Goal: Task Accomplishment & Management: Manage account settings

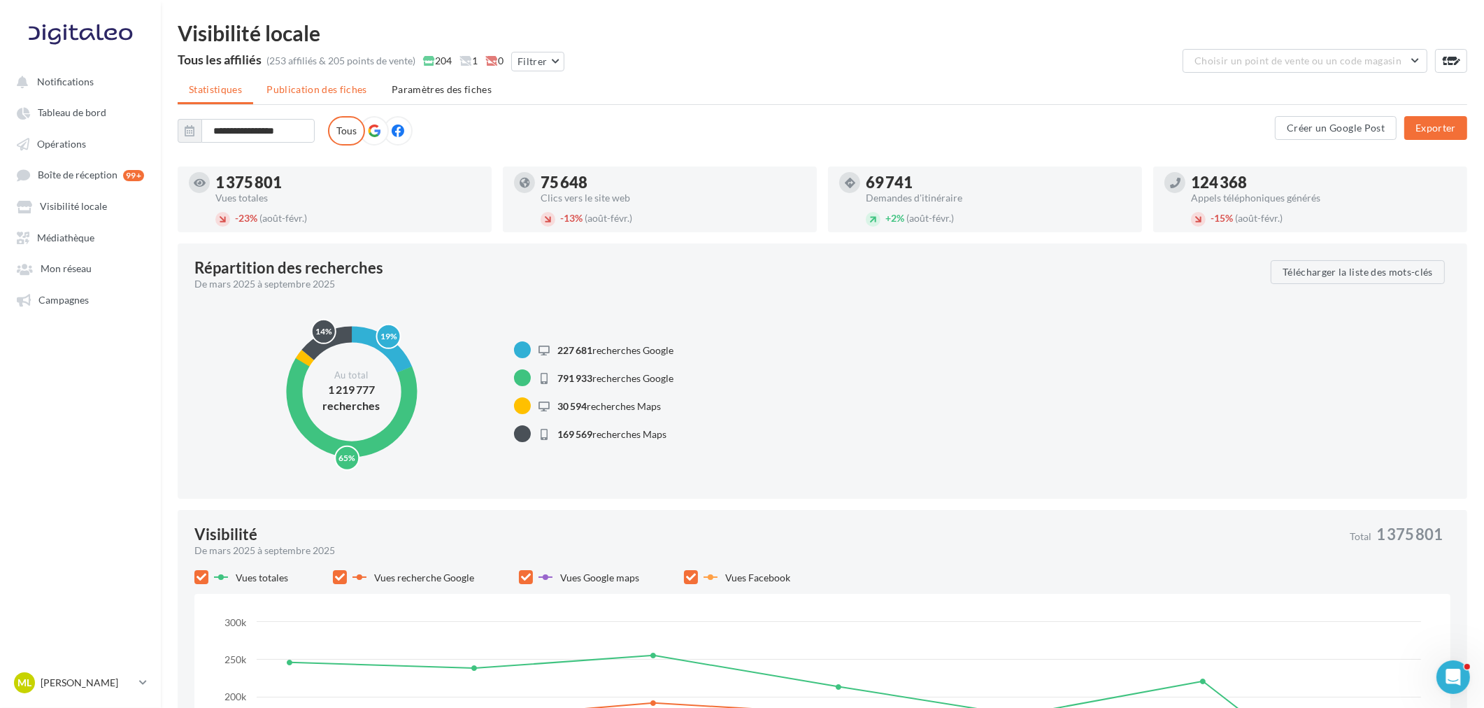
click at [325, 86] on span "Publication des fiches" at bounding box center [316, 89] width 101 height 12
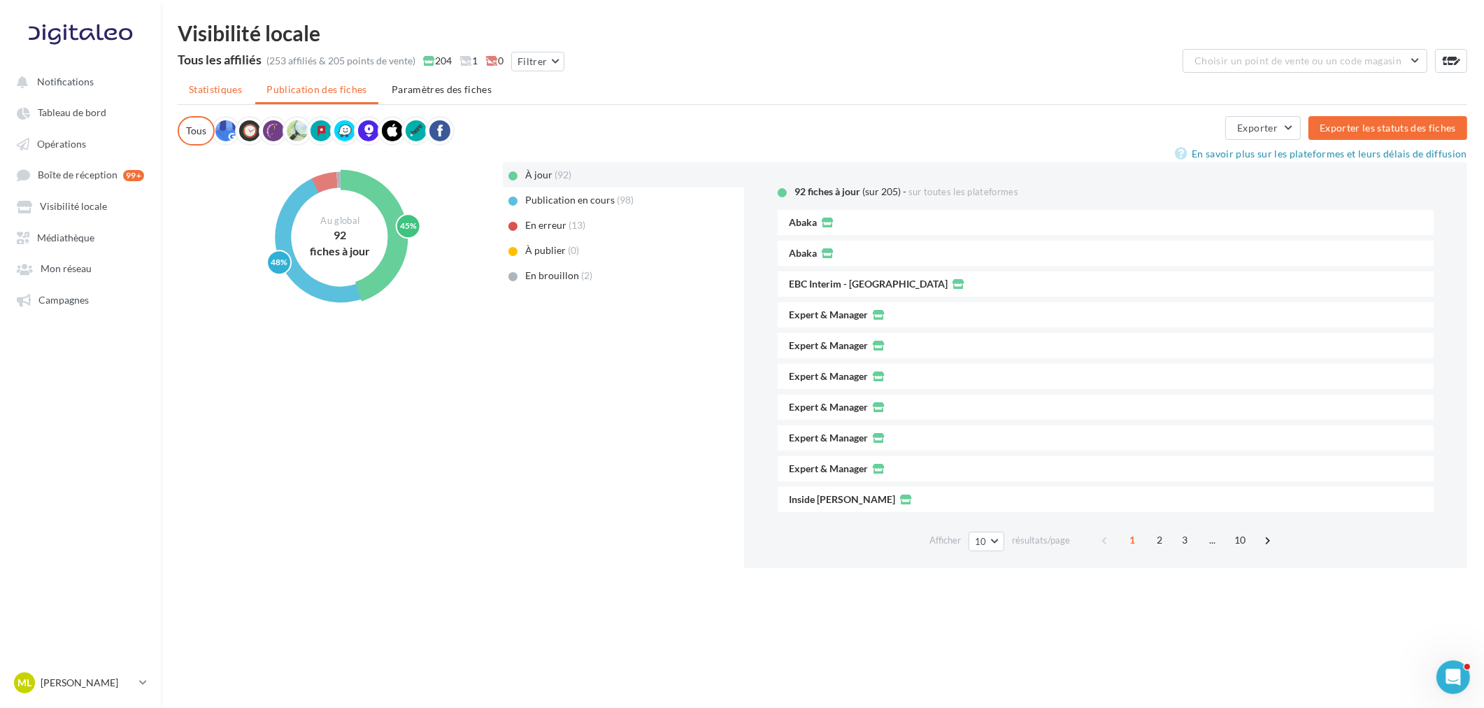
click at [241, 93] on span "Statistiques" at bounding box center [215, 89] width 53 height 12
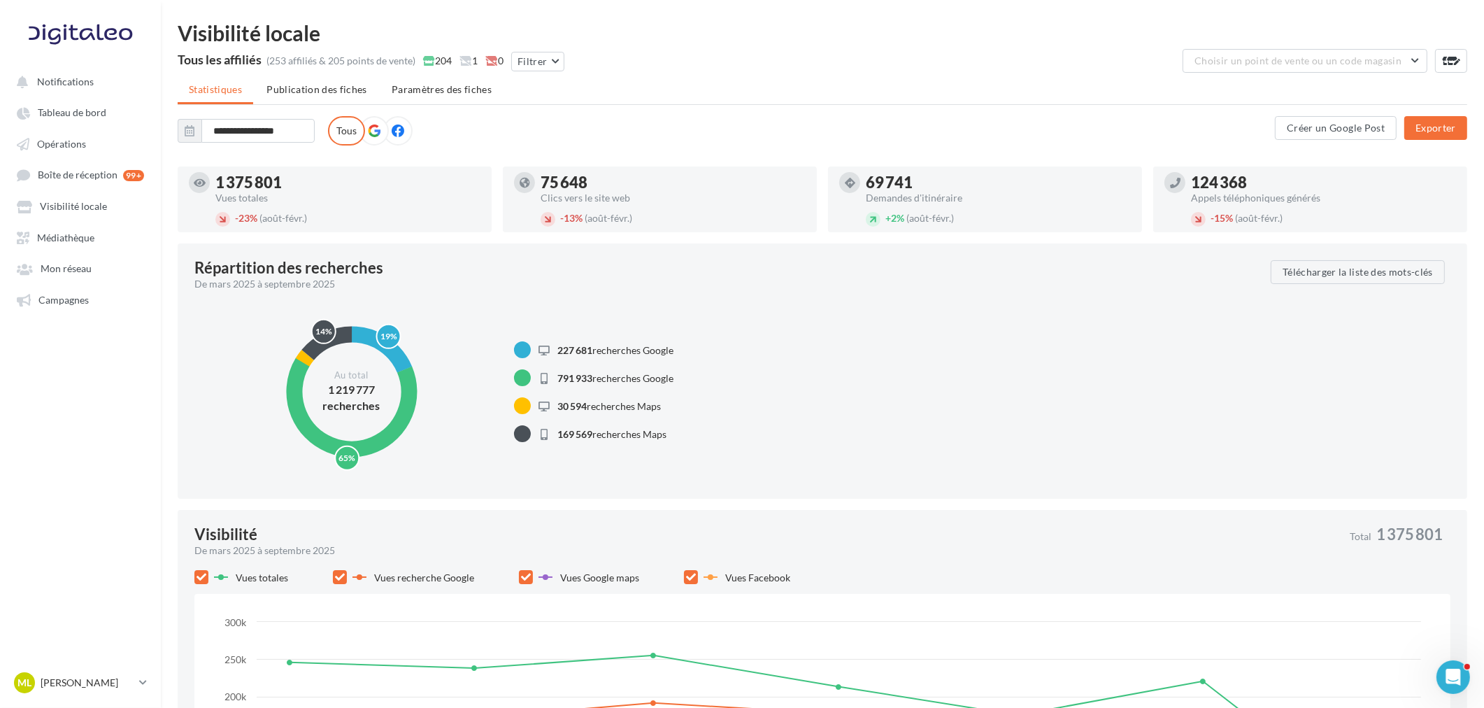
click at [372, 142] on label at bounding box center [373, 130] width 29 height 29
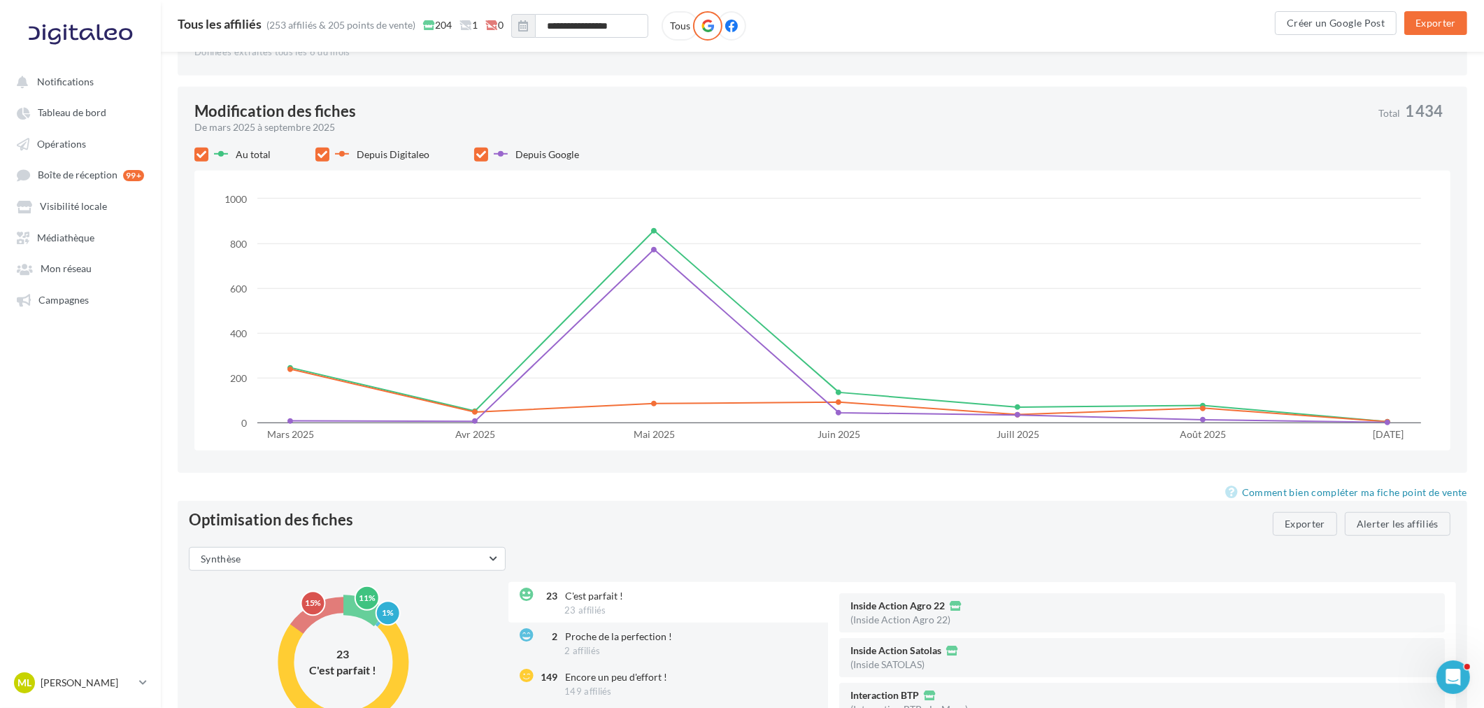
scroll to position [1477, 0]
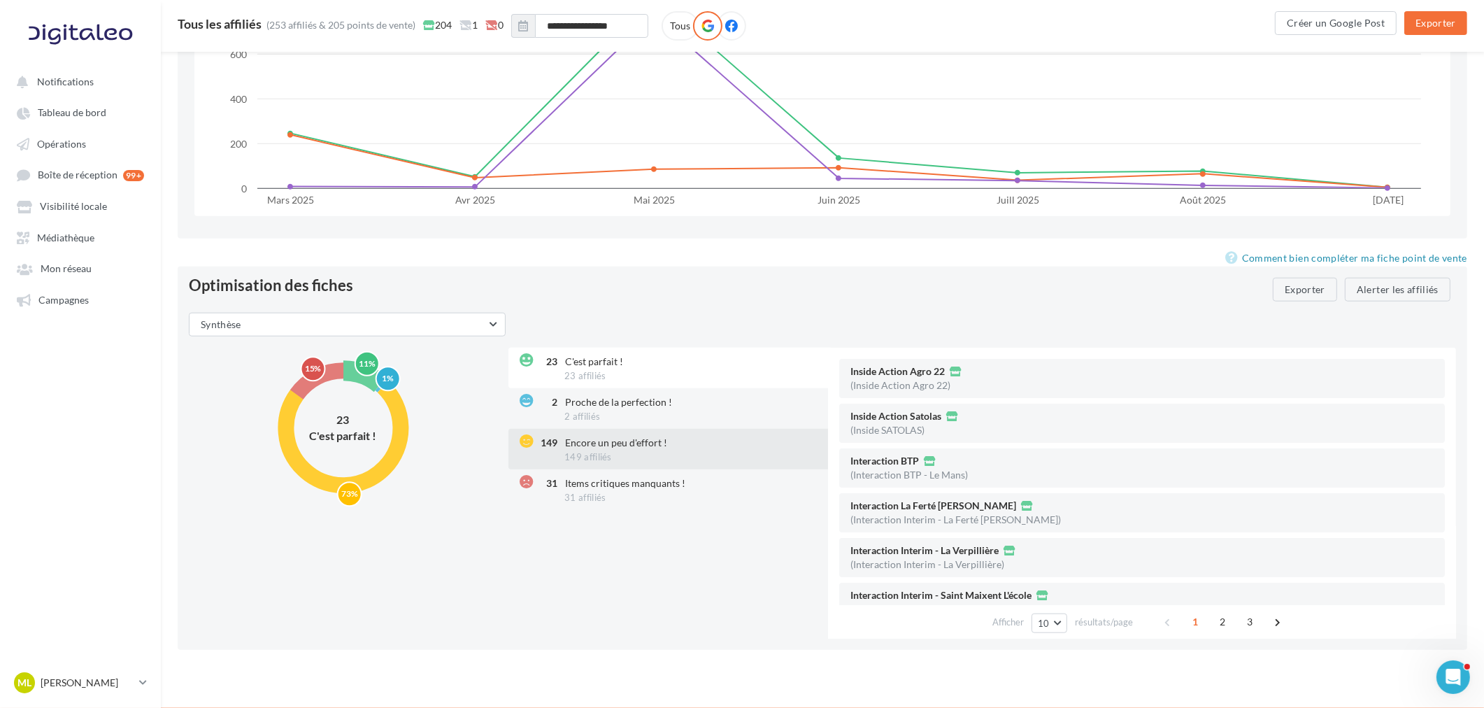
click at [650, 462] on div "149 Encore un peu d'effort ! 149 affiliés" at bounding box center [669, 449] width 322 height 41
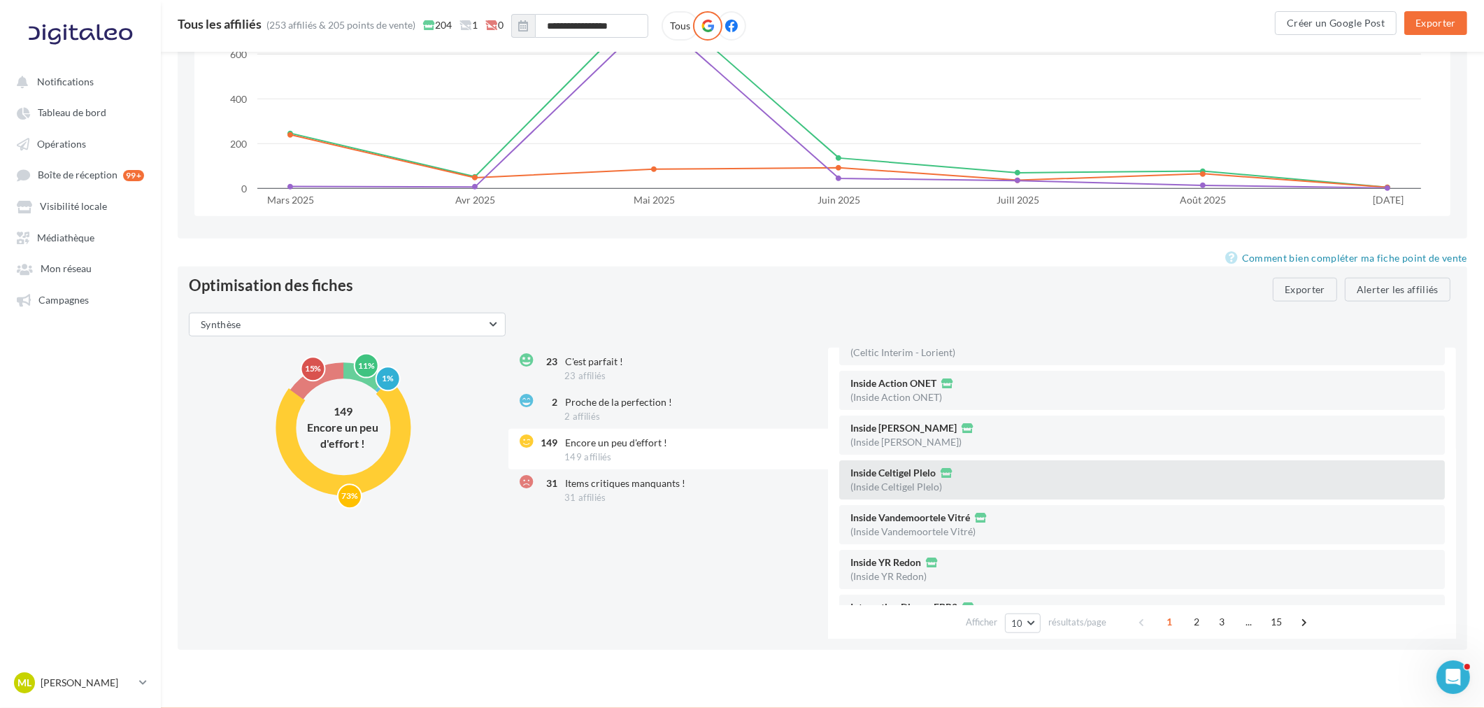
scroll to position [0, 0]
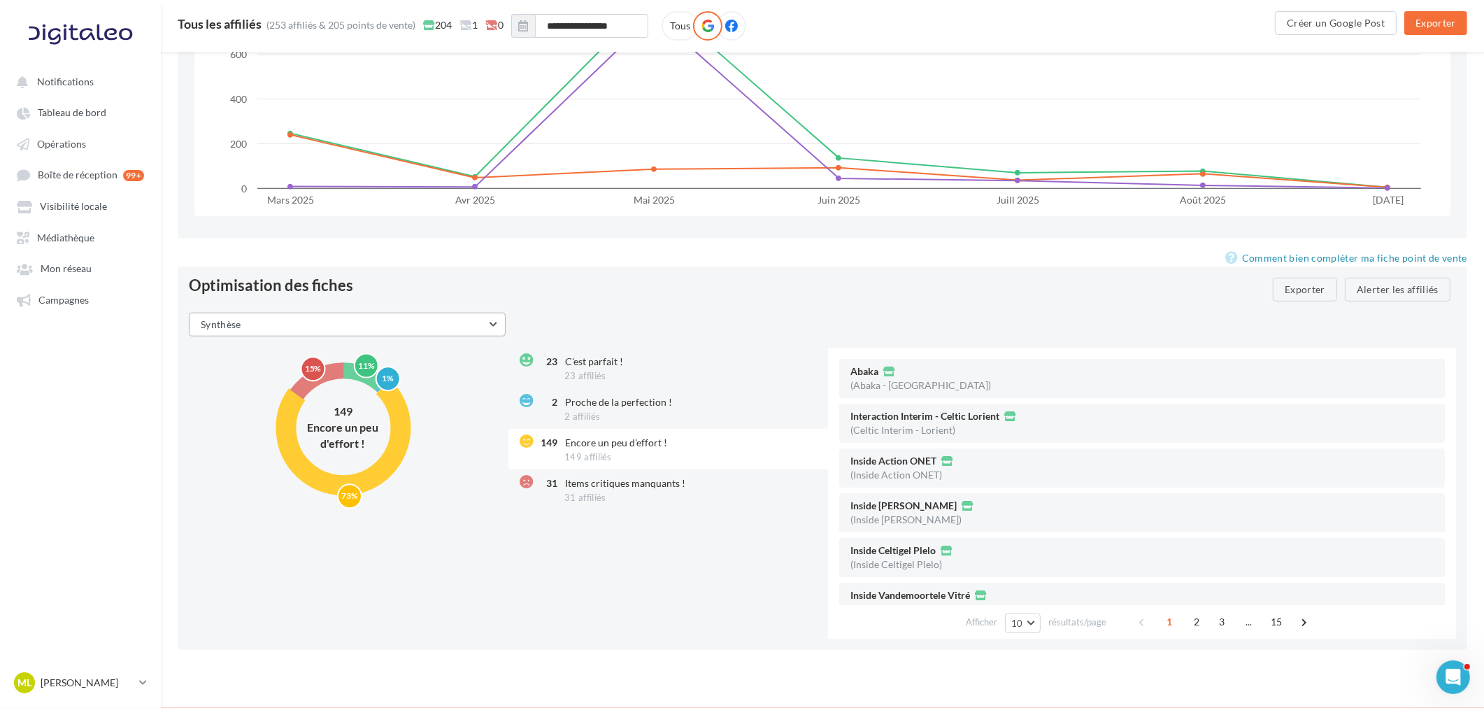
click at [487, 325] on button "Synthèse" at bounding box center [347, 325] width 317 height 24
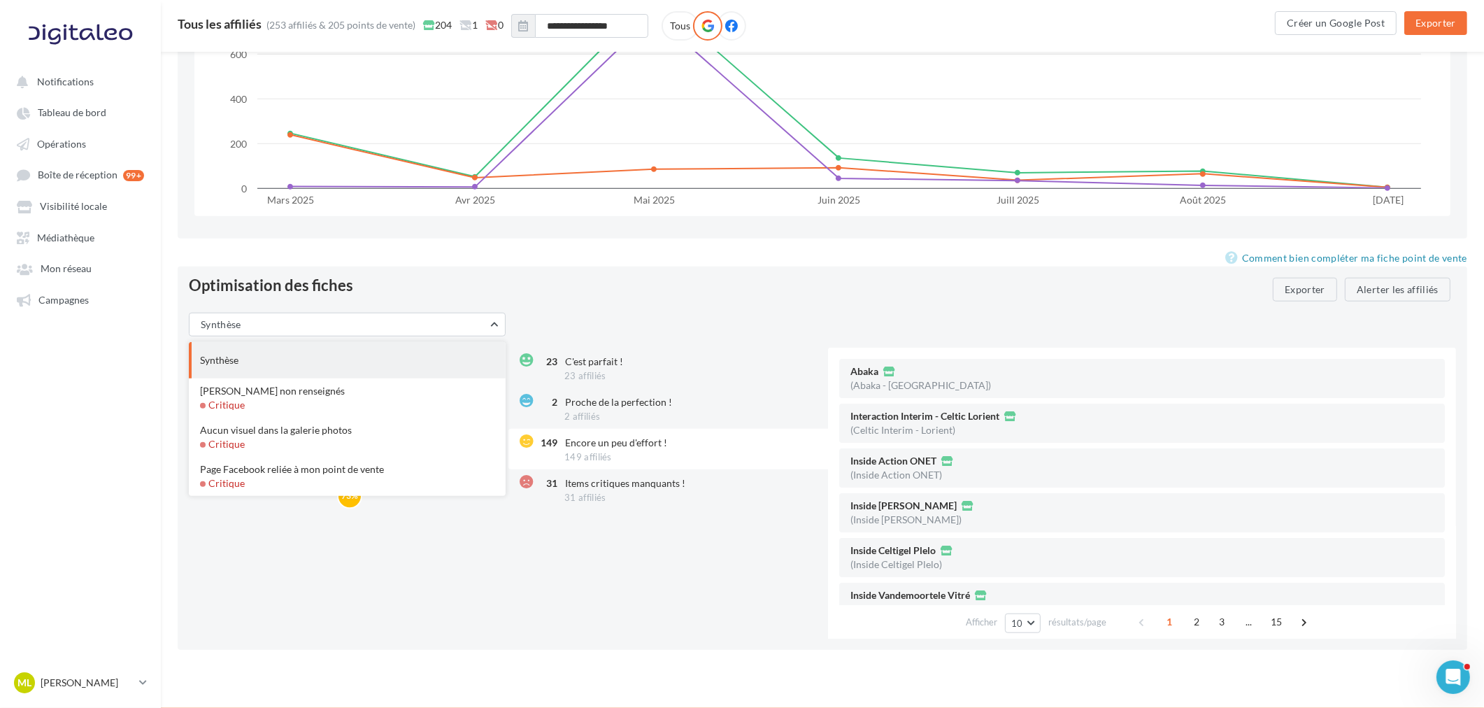
click at [604, 296] on div "Optimisation des fiches Exporter Alerter les affiliés" at bounding box center [828, 290] width 1278 height 24
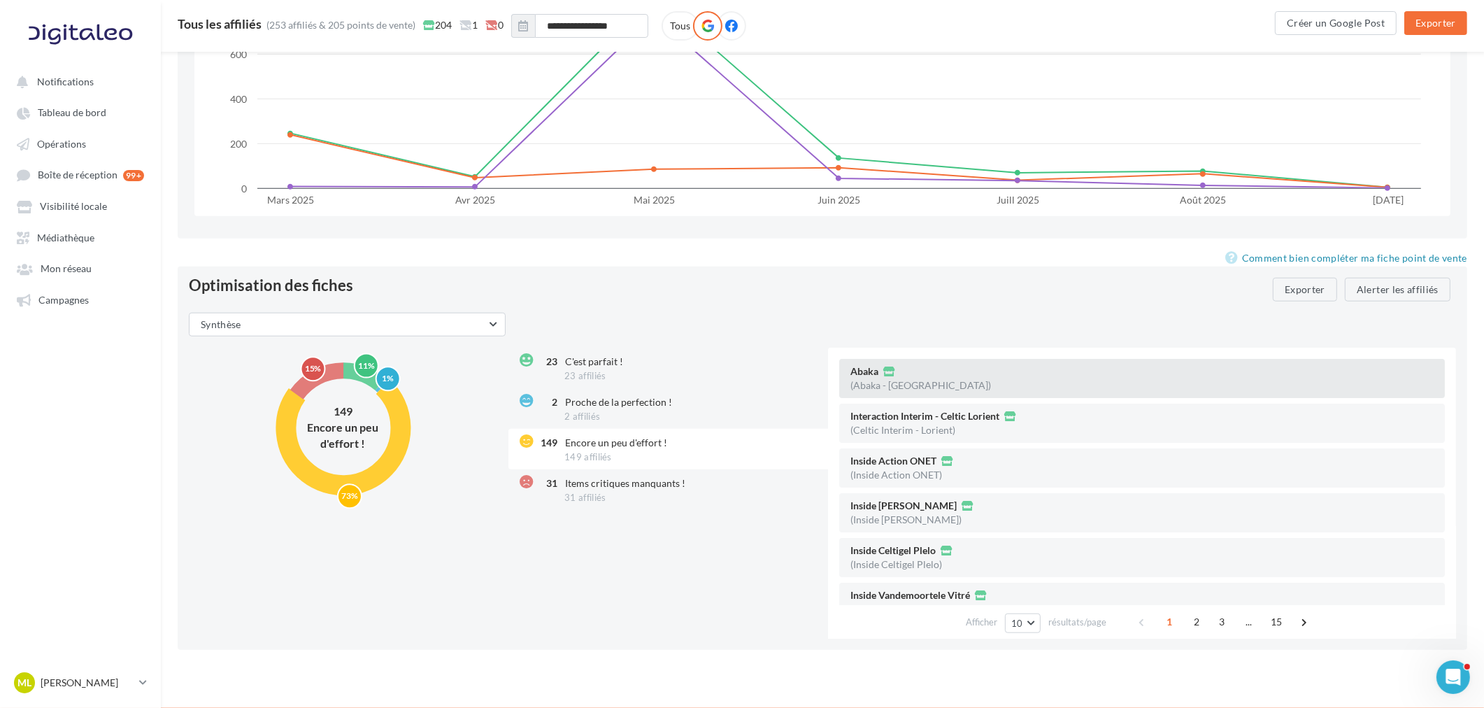
click at [1014, 379] on div "Abaka (Abaka - [GEOGRAPHIC_DATA])" at bounding box center [1141, 378] width 605 height 39
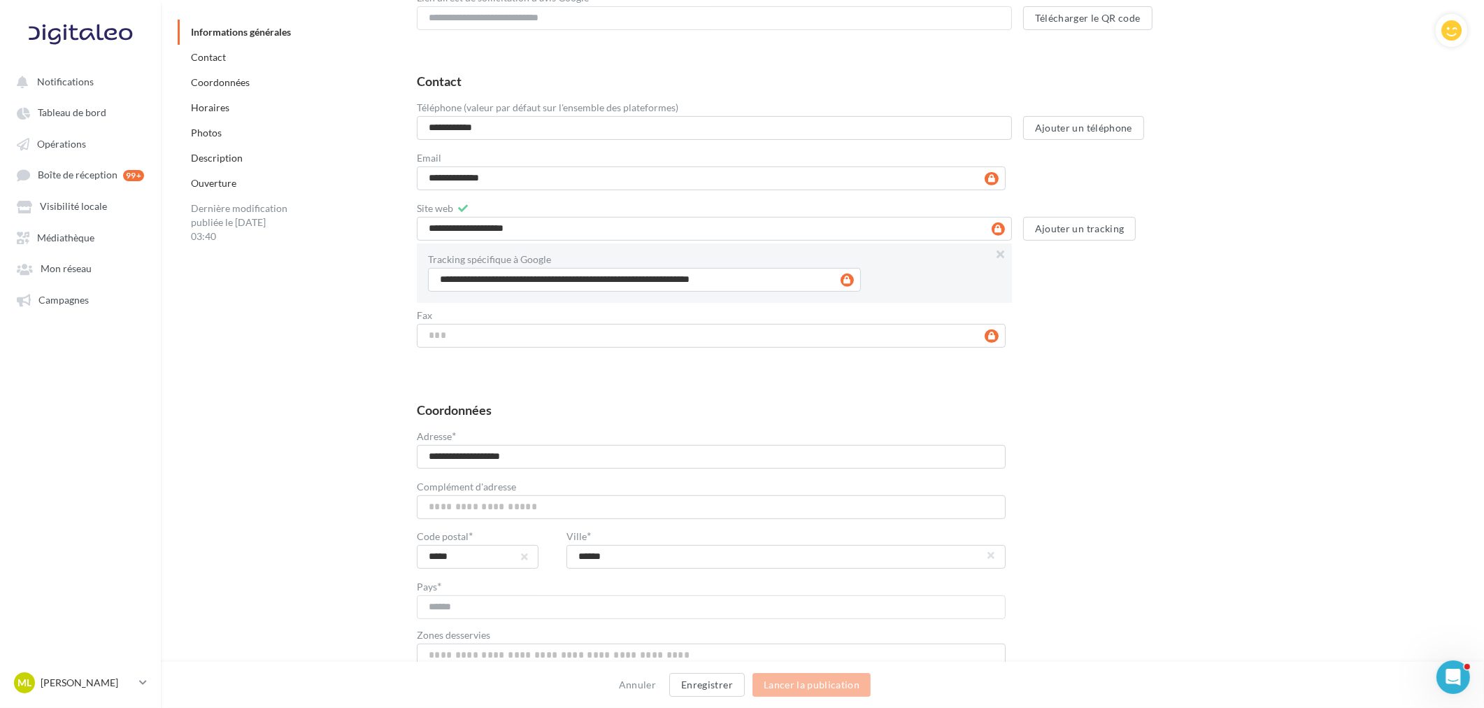
scroll to position [544, 0]
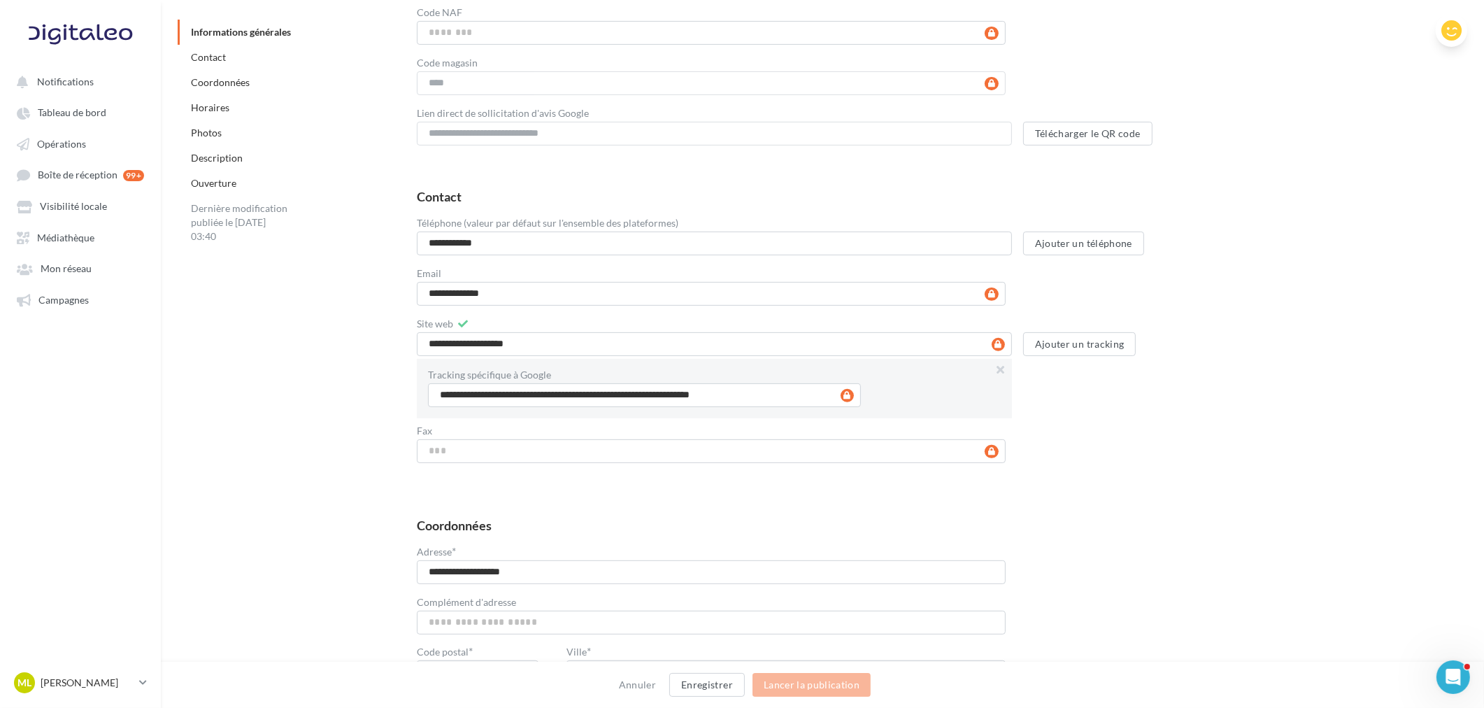
click at [1458, 34] on icon at bounding box center [1451, 30] width 20 height 21
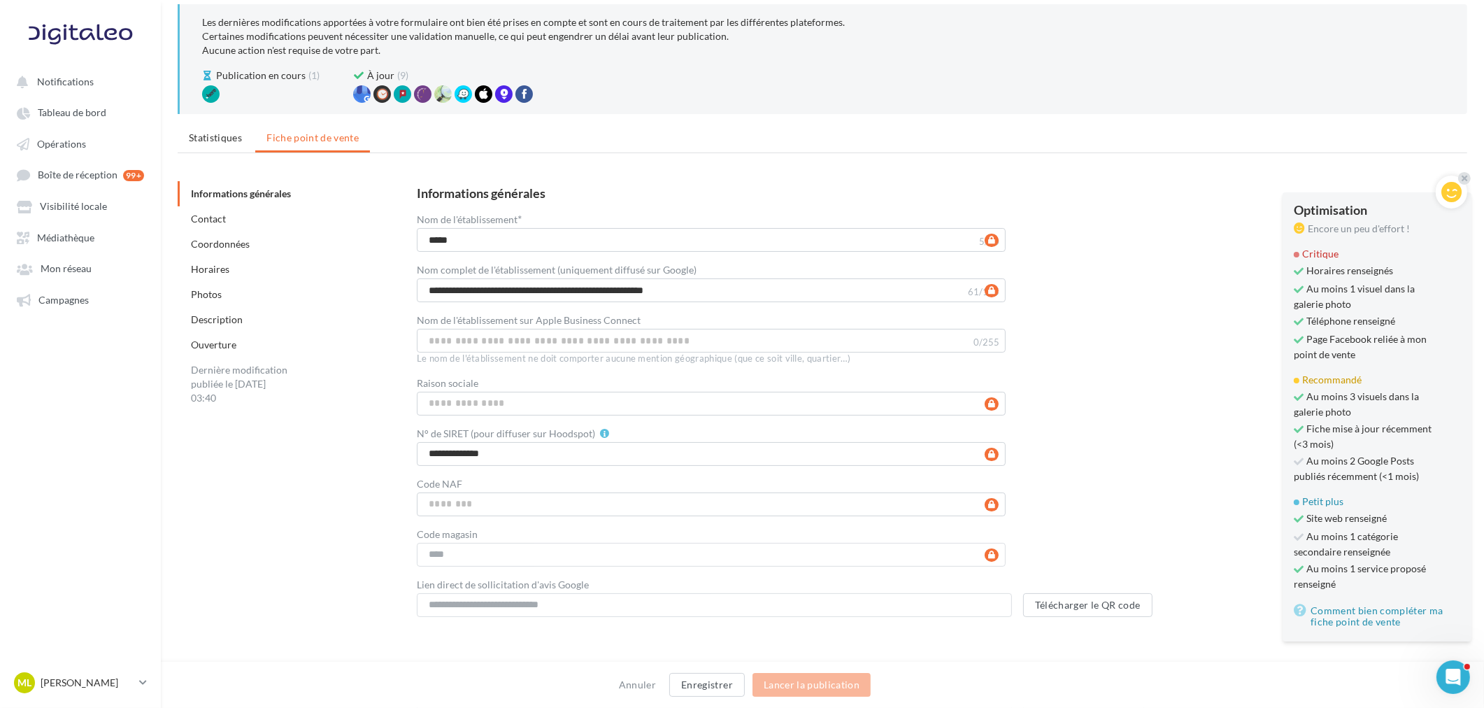
scroll to position [0, 0]
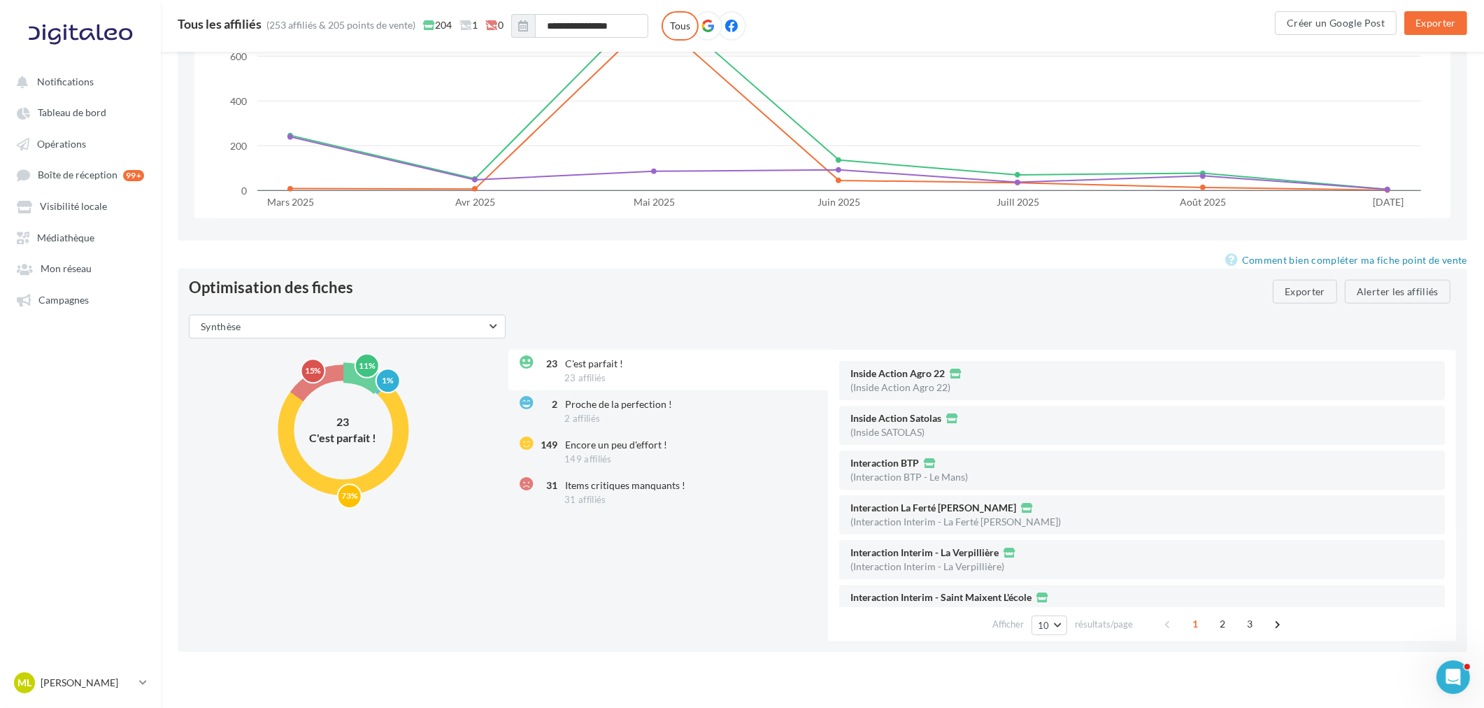
scroll to position [1515, 0]
click at [721, 454] on div "149 Encore un peu d'effort ! 149 affiliés" at bounding box center [669, 449] width 322 height 41
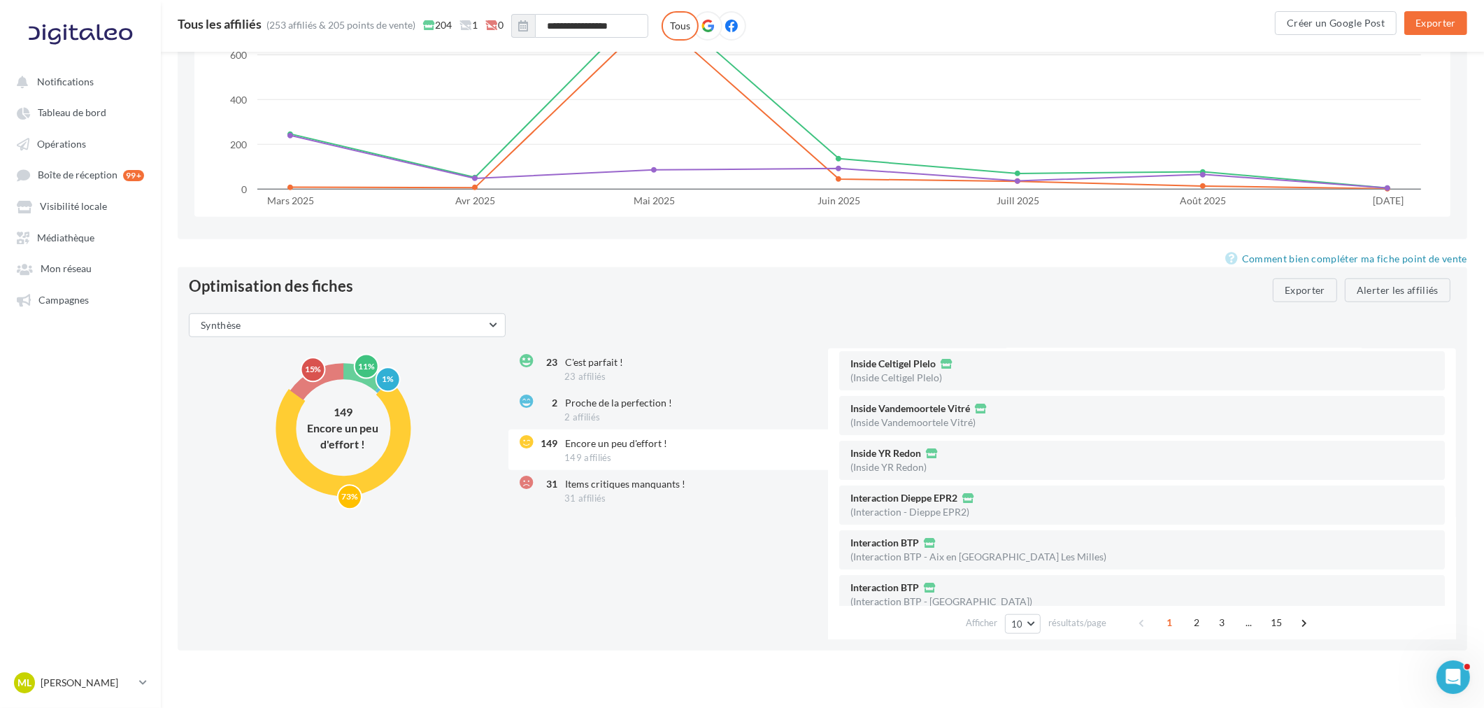
scroll to position [206, 0]
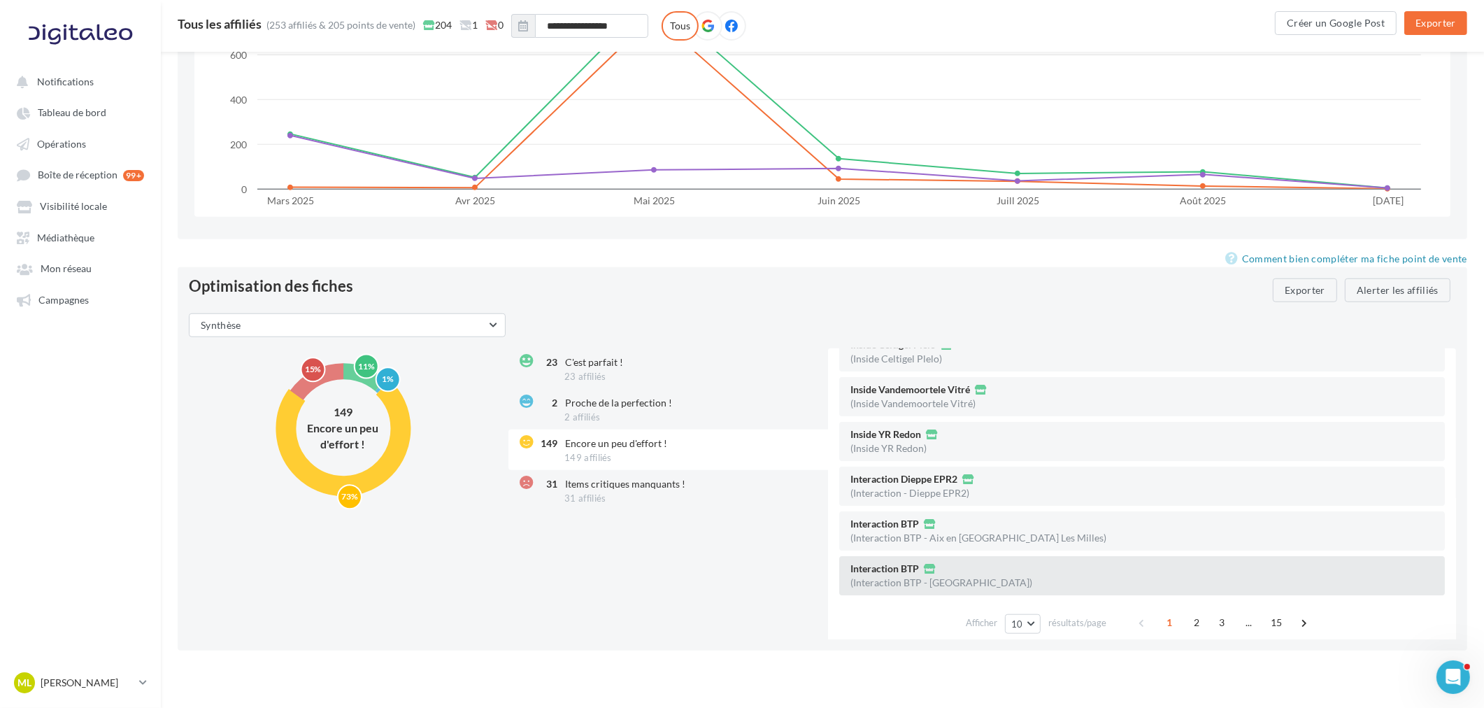
click at [1035, 582] on div "Interaction BTP (Interaction BTP - [GEOGRAPHIC_DATA])" at bounding box center [1141, 575] width 605 height 39
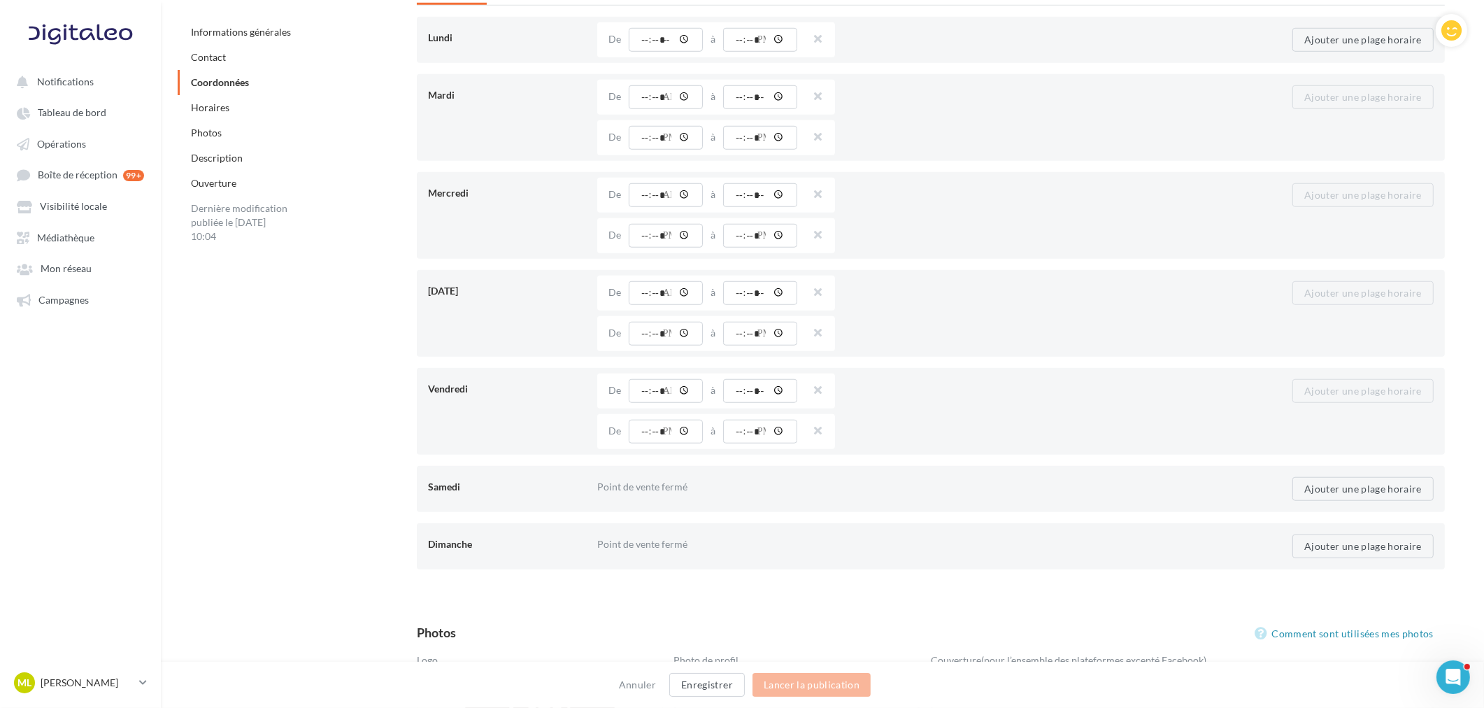
scroll to position [1205, 0]
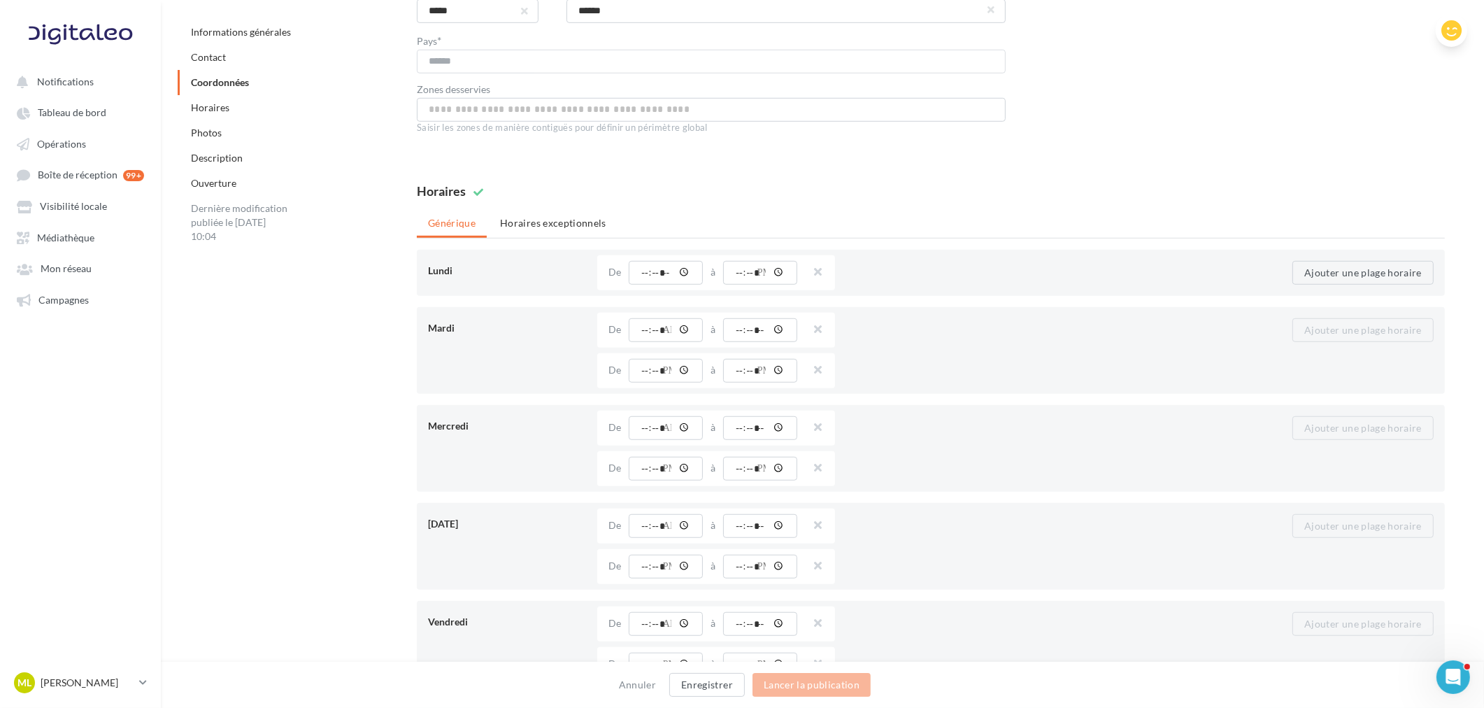
click at [1449, 33] on icon at bounding box center [1451, 30] width 20 height 21
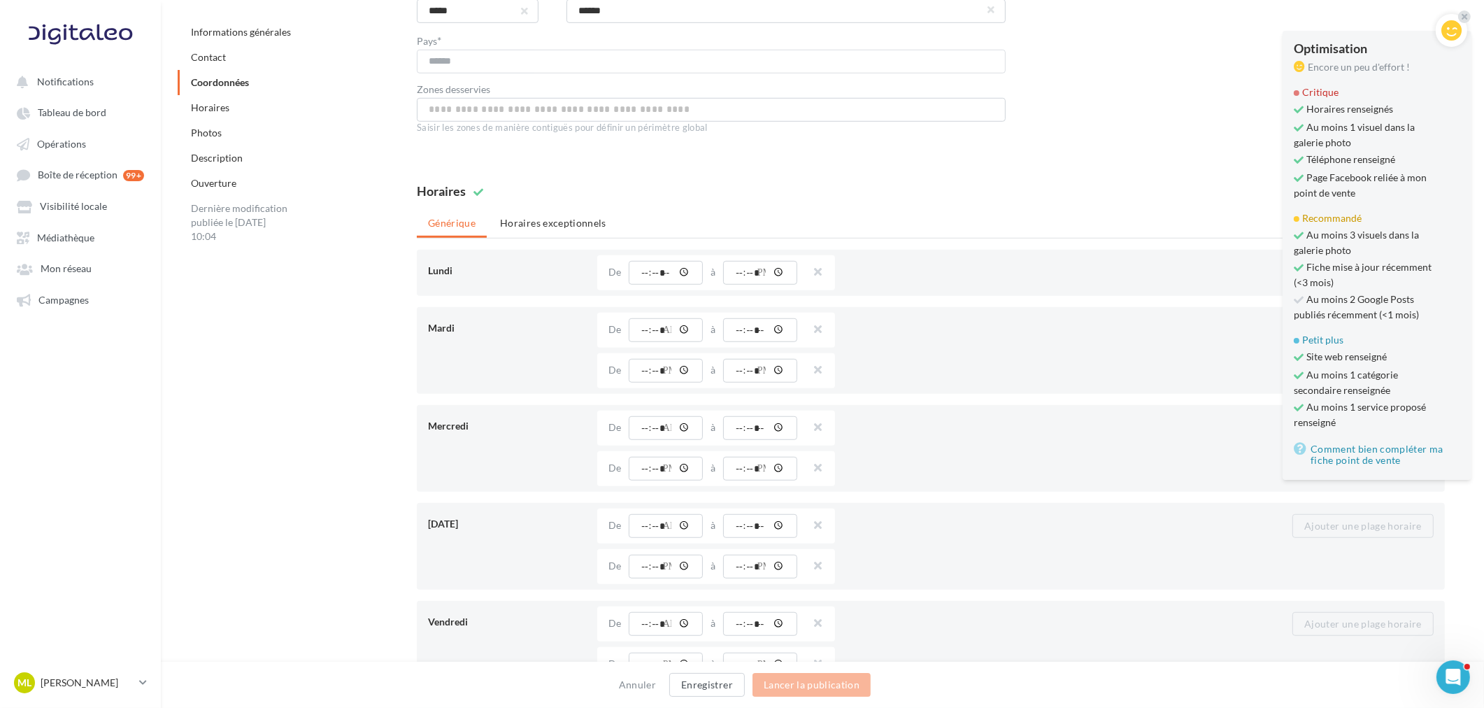
click at [1105, 198] on div "Horaires" at bounding box center [931, 192] width 1028 height 15
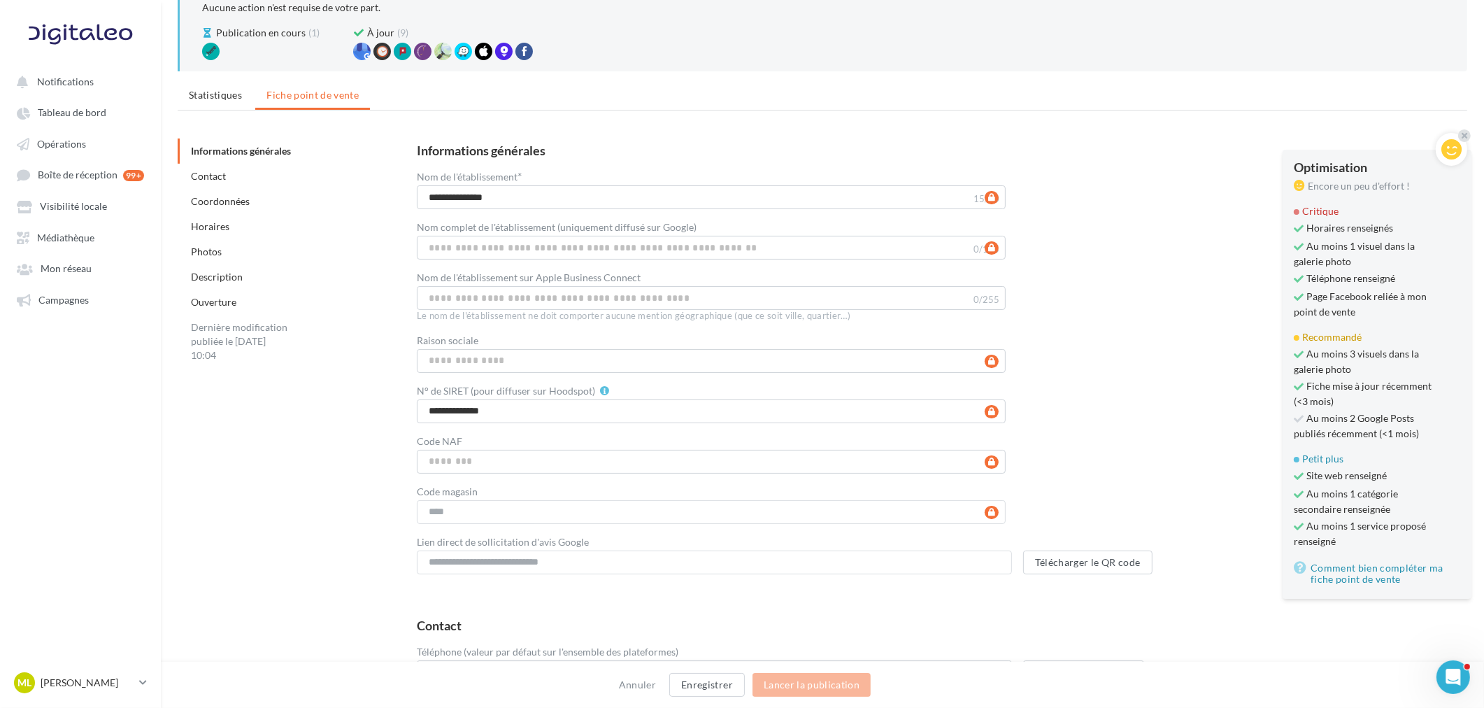
scroll to position [0, 0]
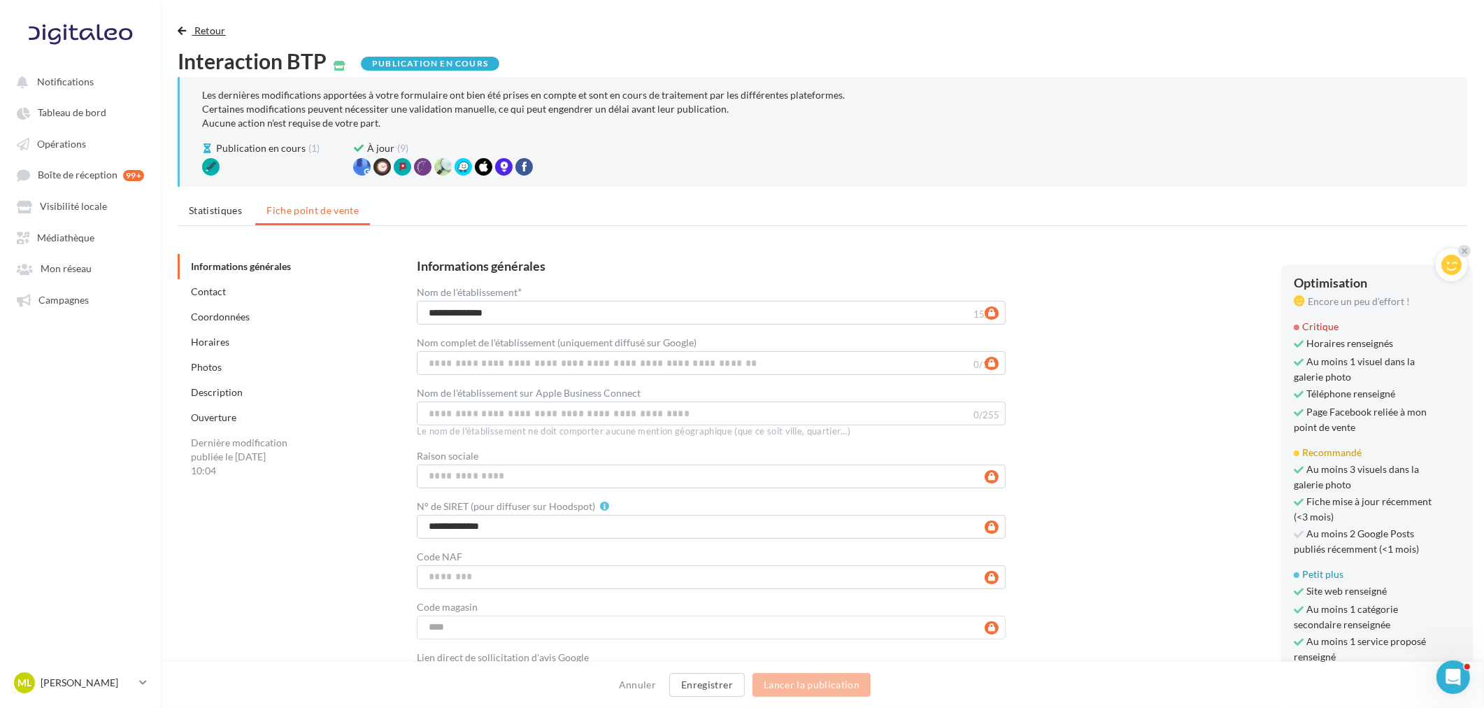
click at [194, 30] on span "Retour" at bounding box center [209, 30] width 31 height 12
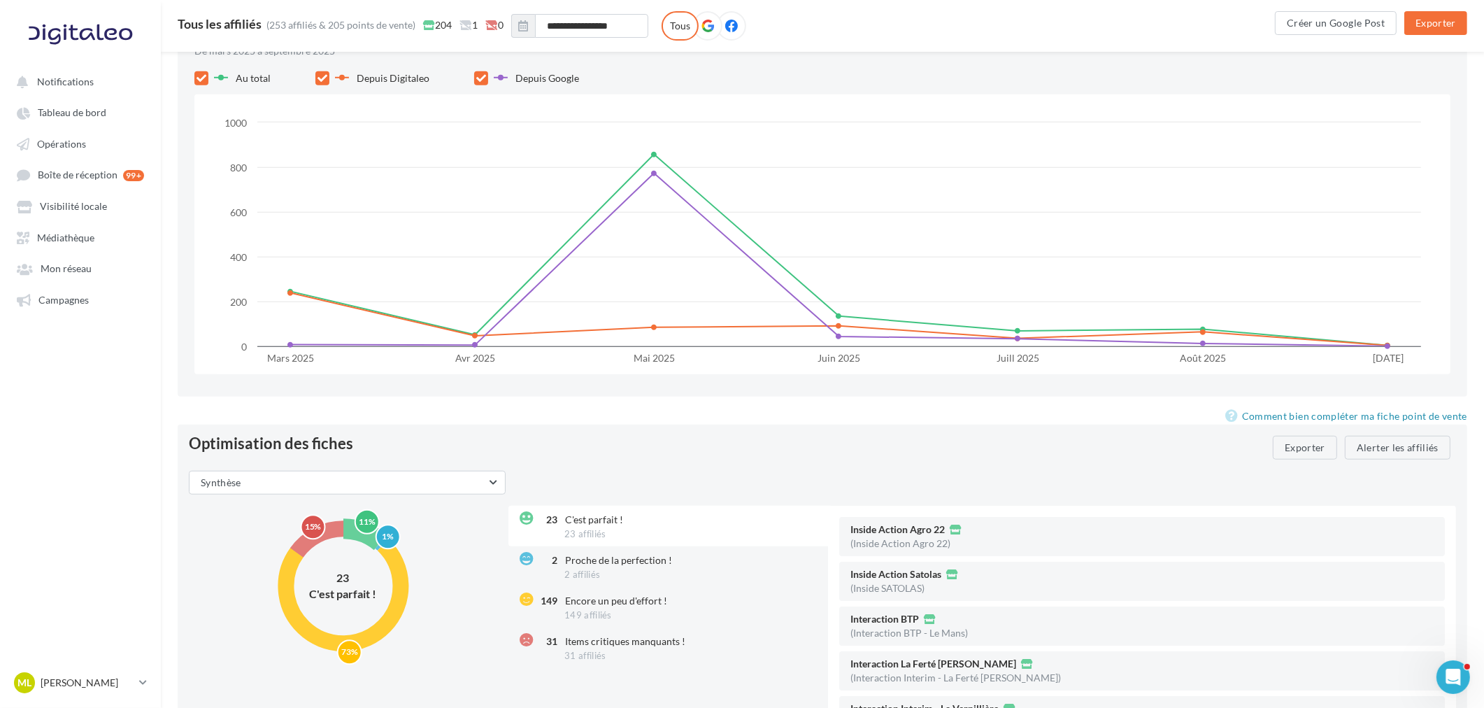
scroll to position [1515, 0]
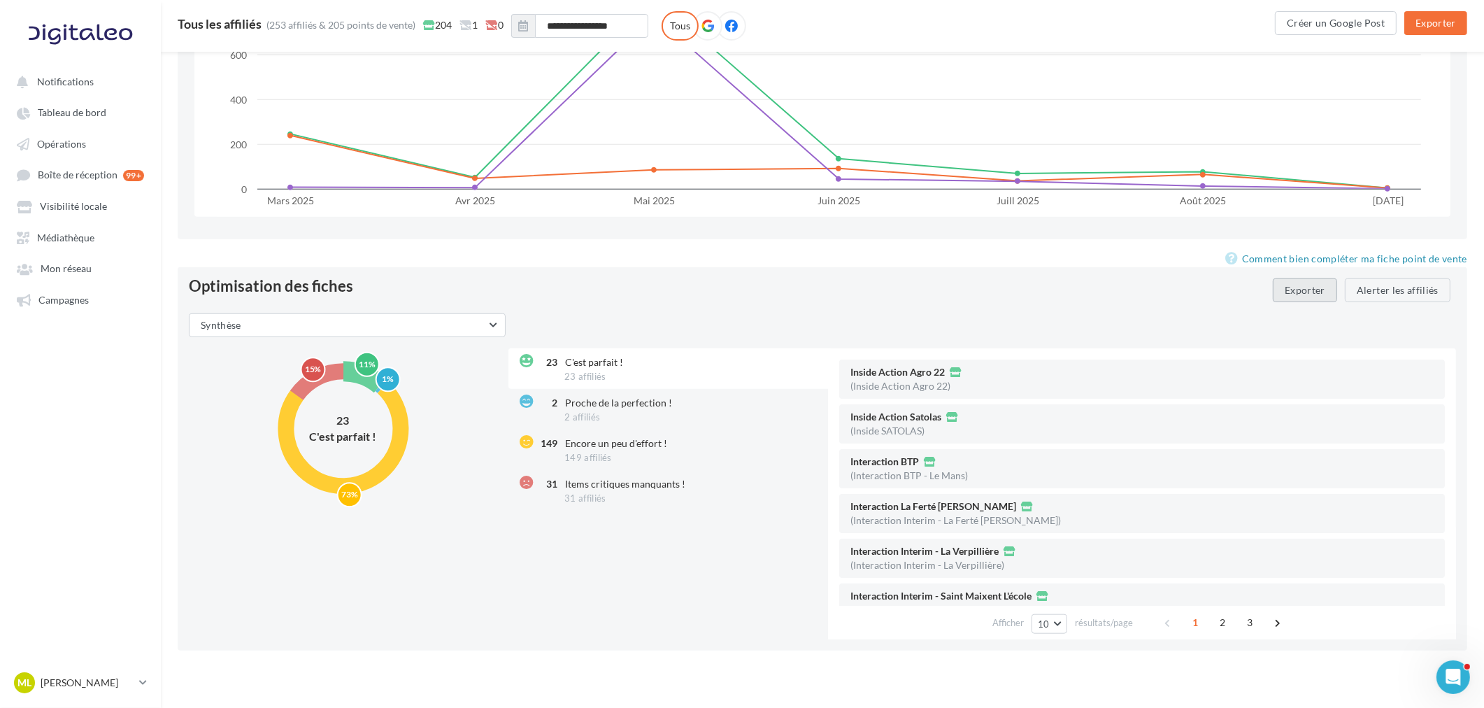
click at [1323, 290] on button "Exporter" at bounding box center [1304, 290] width 64 height 24
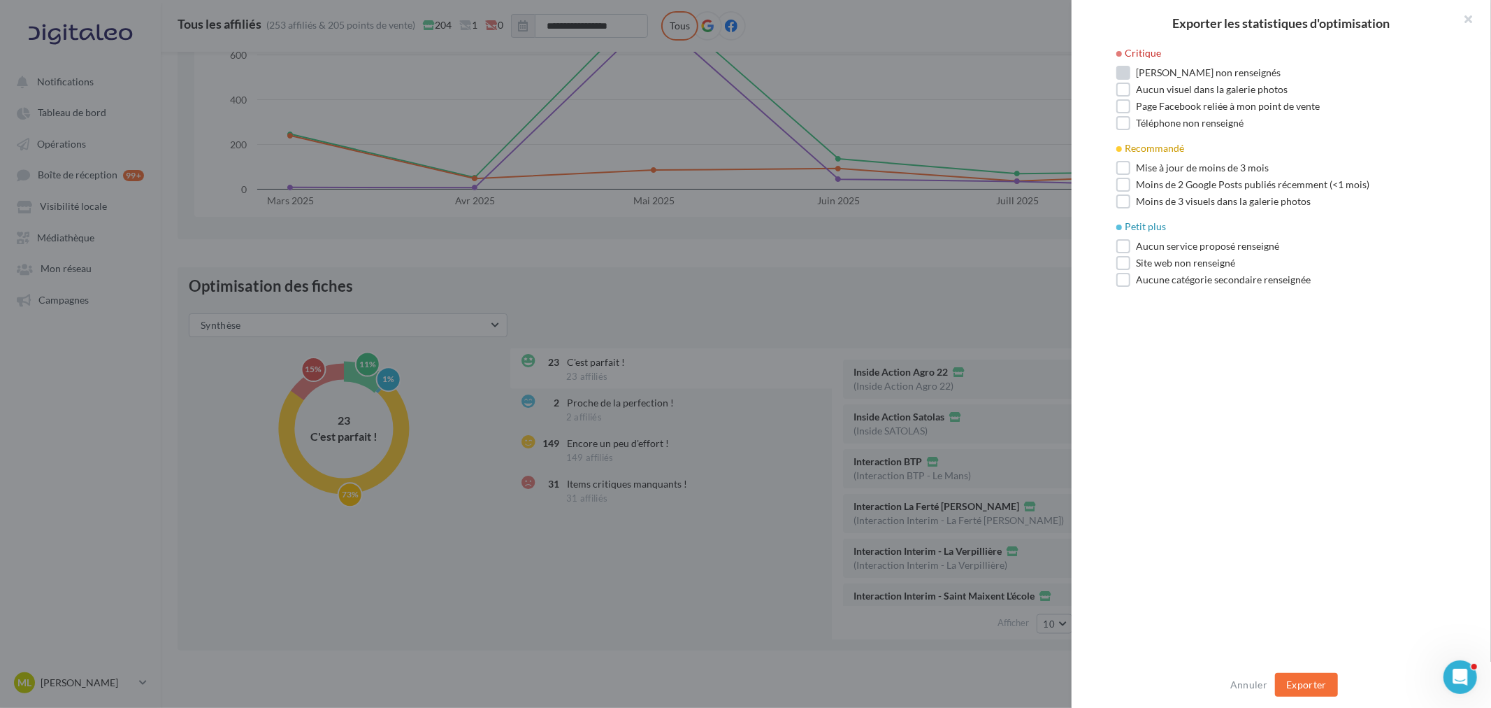
click at [1128, 74] on label "[PERSON_NAME] non renseignés" at bounding box center [1199, 73] width 164 height 14
click at [1128, 87] on label "Aucun visuel dans la galerie photos" at bounding box center [1202, 89] width 171 height 14
click at [1122, 106] on label "Page Facebook reliée à mon point de vente" at bounding box center [1218, 106] width 203 height 14
click at [1122, 124] on label "Téléphone non renseigné" at bounding box center [1180, 123] width 127 height 14
click at [1117, 199] on label "Moins de 3 visuels dans la galerie photos" at bounding box center [1214, 201] width 194 height 14
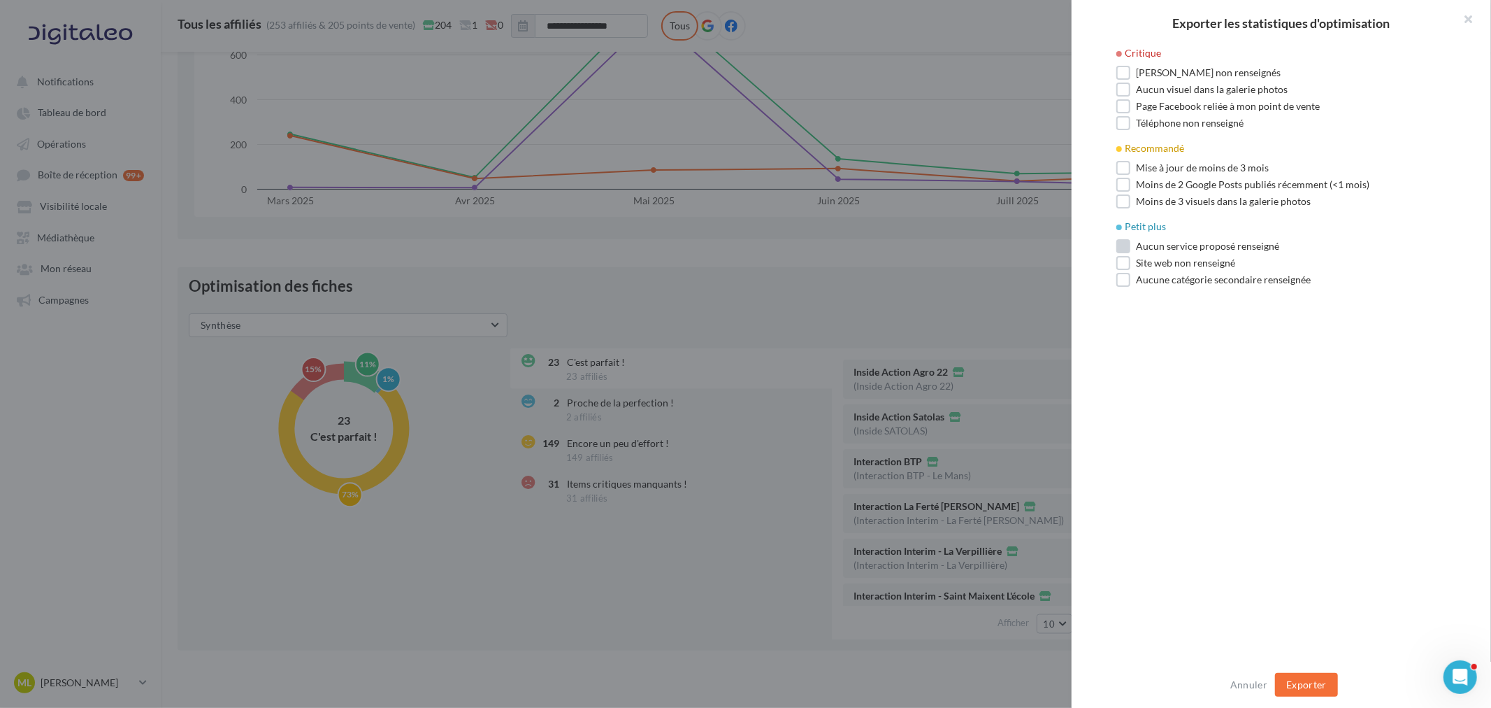
click at [1117, 241] on label "Aucun service proposé renseigné" at bounding box center [1198, 246] width 163 height 14
click at [1120, 264] on label "Site web non renseigné" at bounding box center [1176, 263] width 119 height 14
click at [1121, 278] on label "Aucune catégorie secondaire renseignée" at bounding box center [1214, 280] width 194 height 14
click at [1299, 682] on button "Exporter" at bounding box center [1306, 685] width 63 height 24
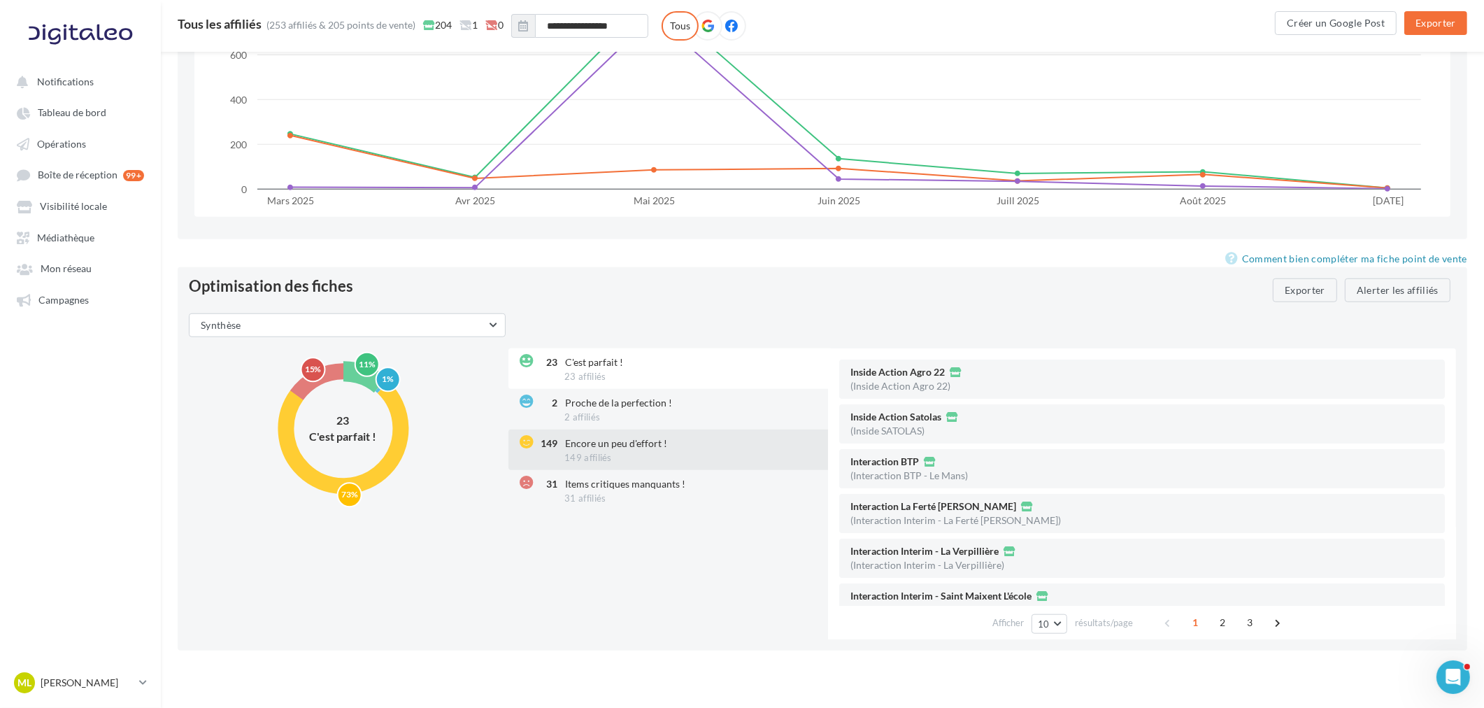
click at [626, 453] on div "149 Encore un peu d'effort ! 149 affiliés" at bounding box center [669, 449] width 322 height 41
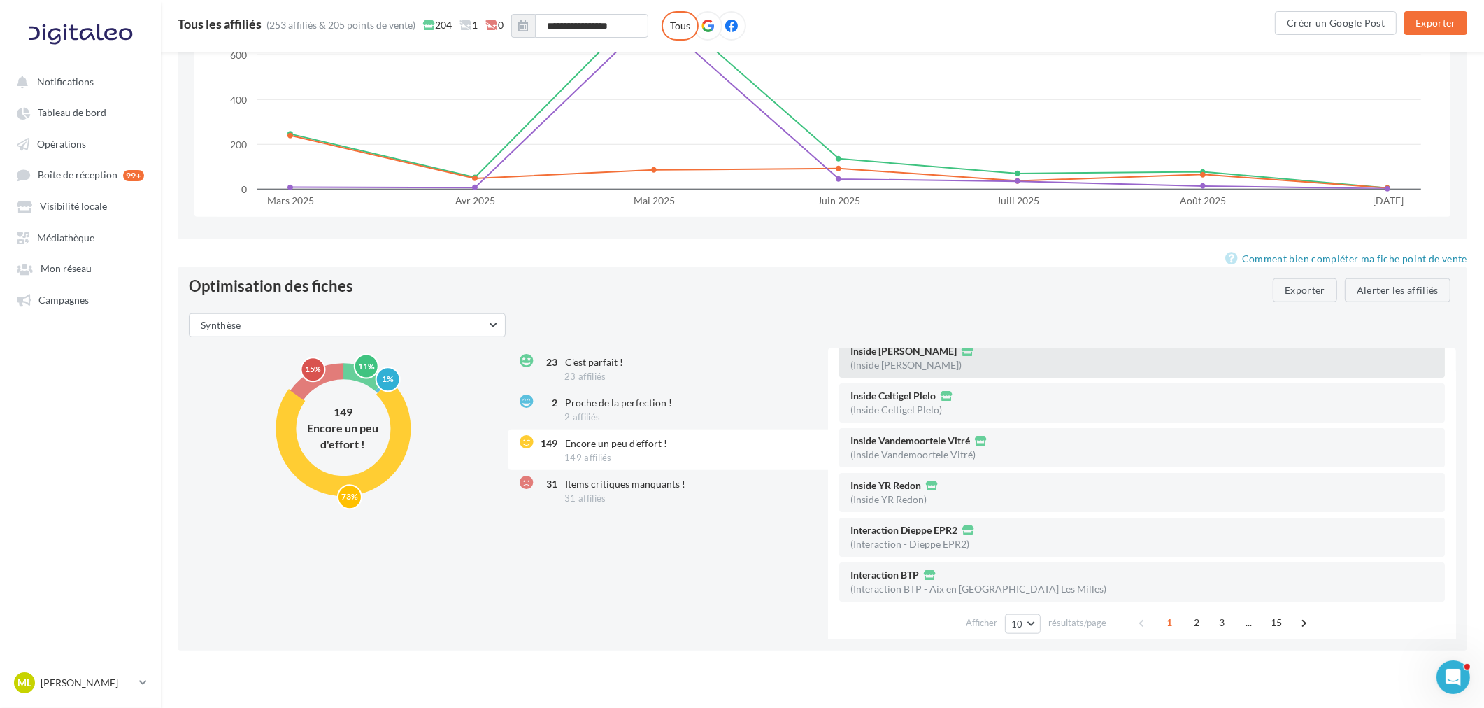
scroll to position [206, 0]
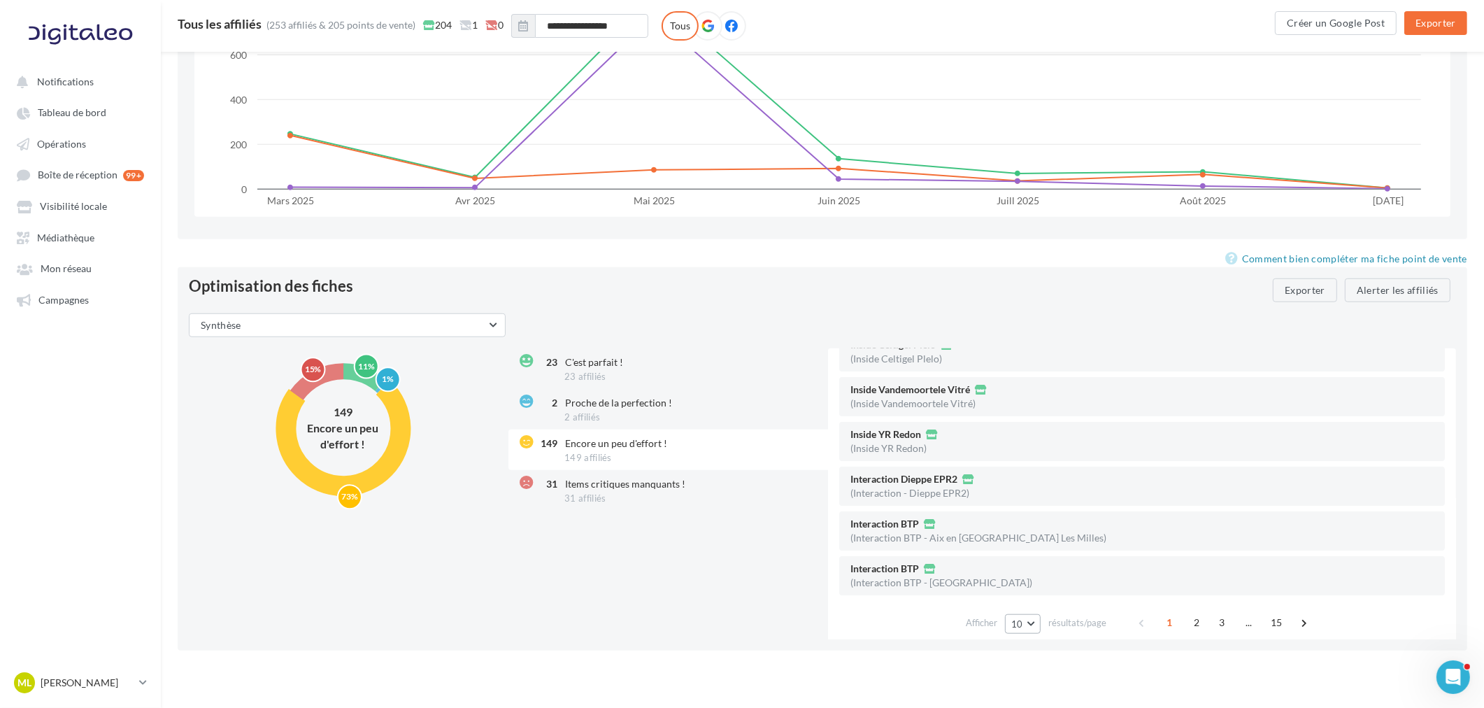
click at [1026, 624] on button "10" at bounding box center [1023, 624] width 36 height 20
click at [1026, 617] on button "10" at bounding box center [1023, 624] width 36 height 20
click at [1033, 590] on button "100" at bounding box center [1054, 598] width 98 height 24
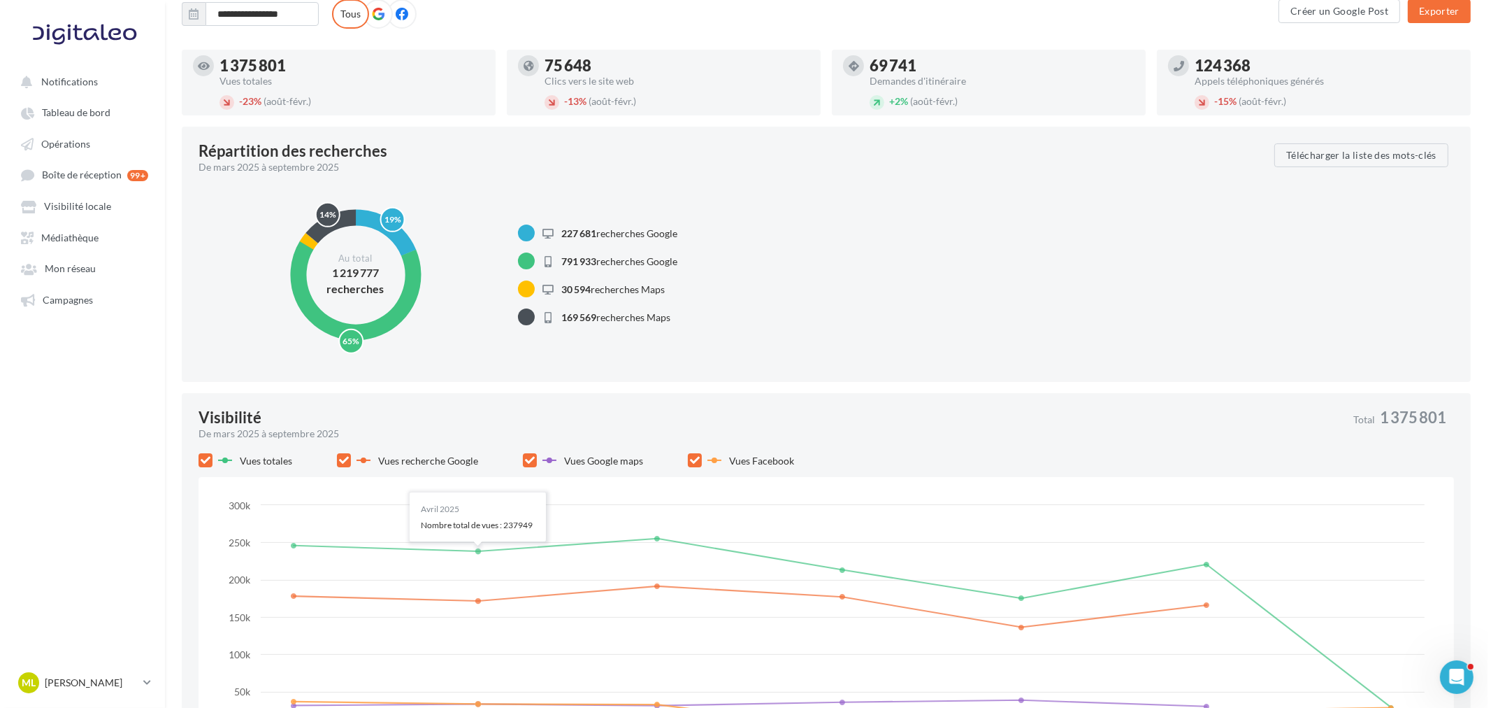
scroll to position [0, 0]
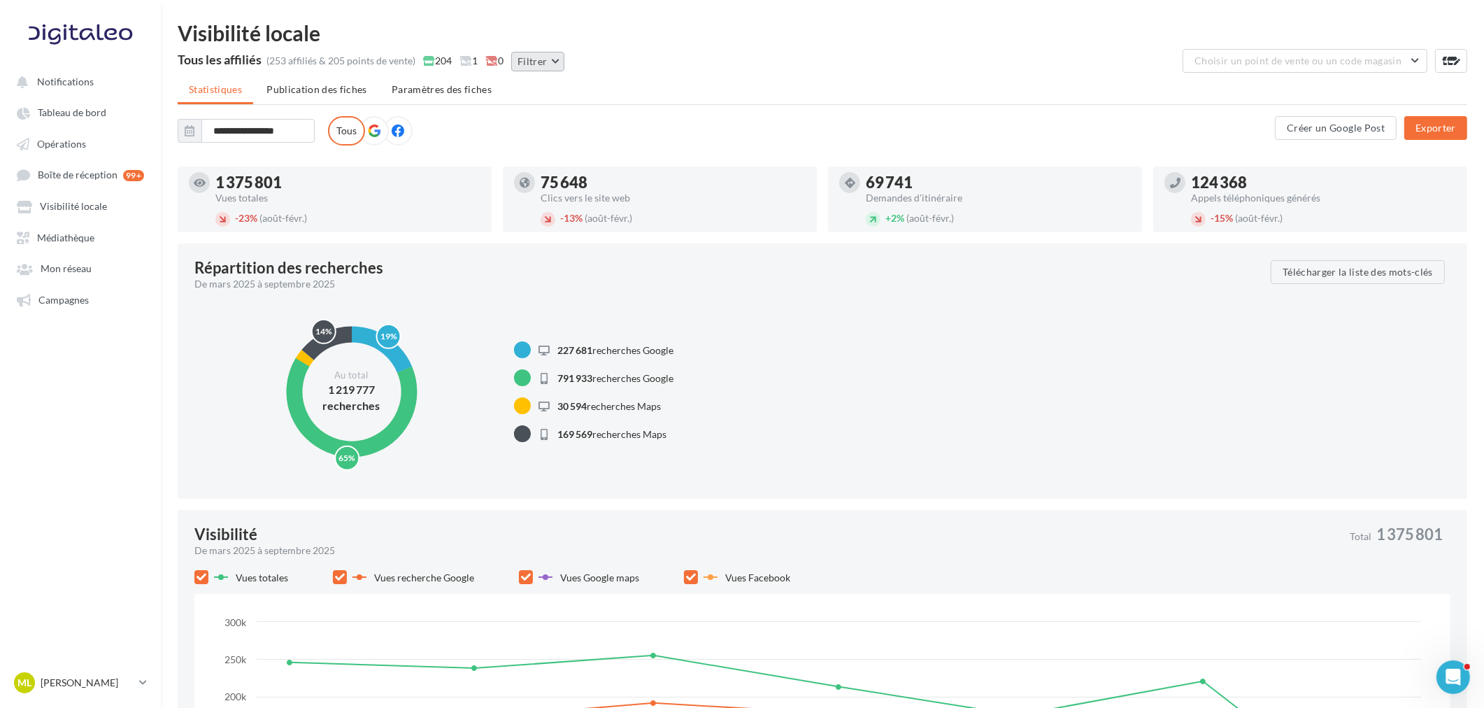
click at [543, 58] on button "Filtrer" at bounding box center [537, 62] width 53 height 20
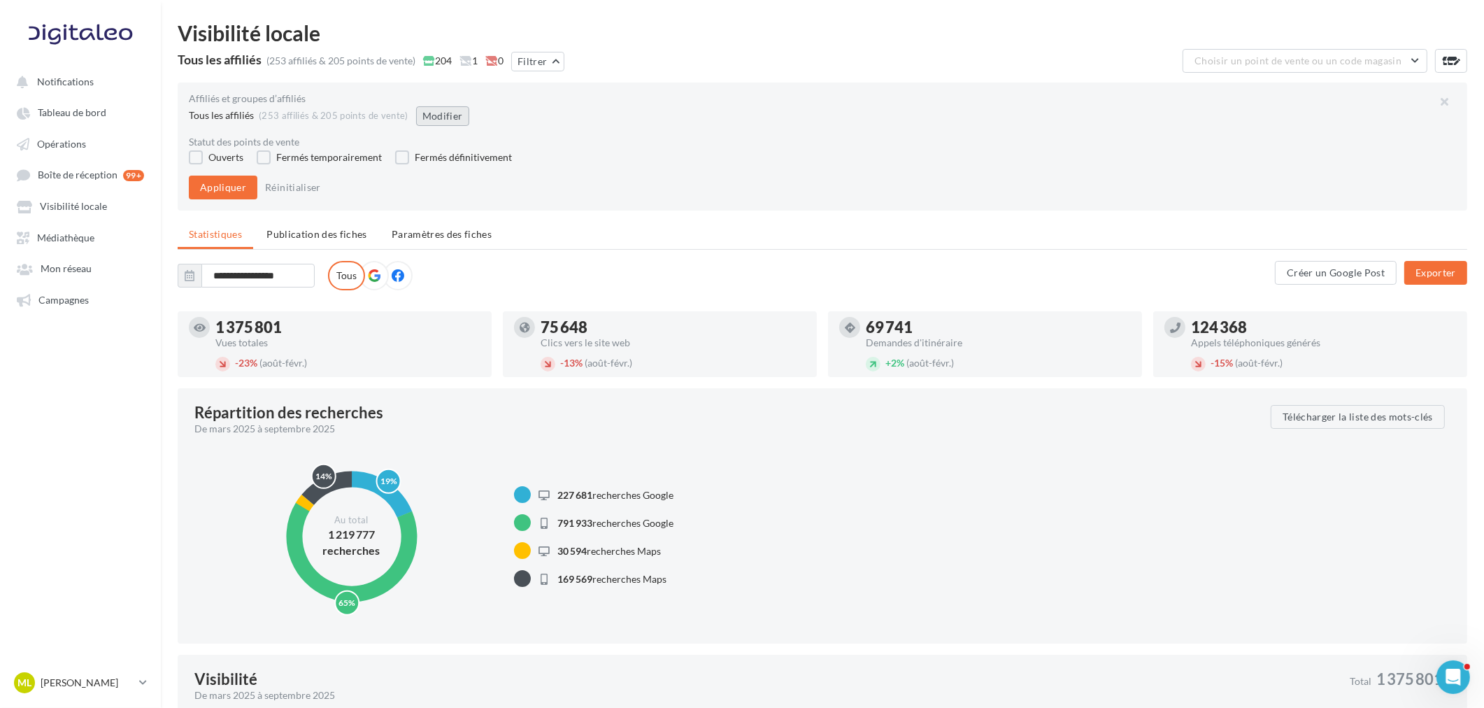
click at [422, 114] on button "Modifier" at bounding box center [442, 116] width 53 height 20
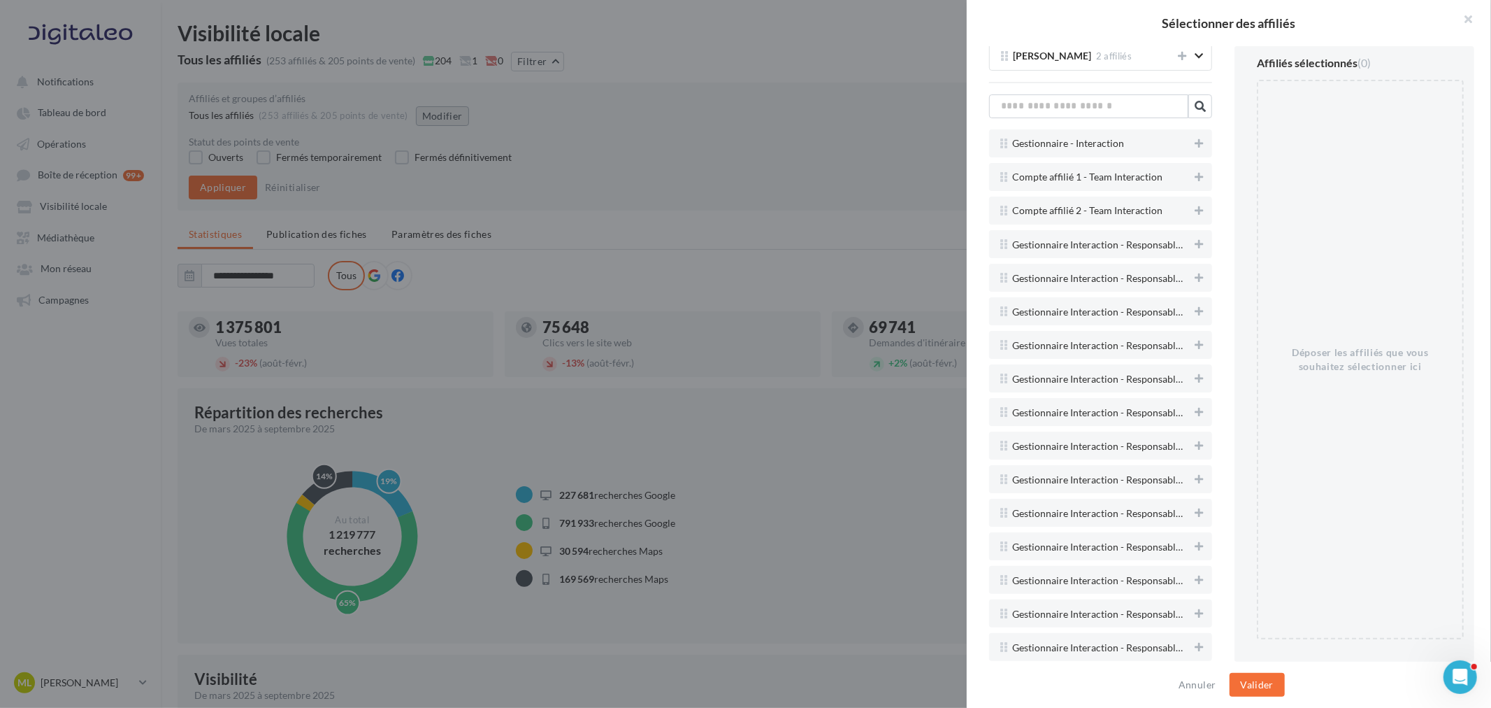
scroll to position [3029, 0]
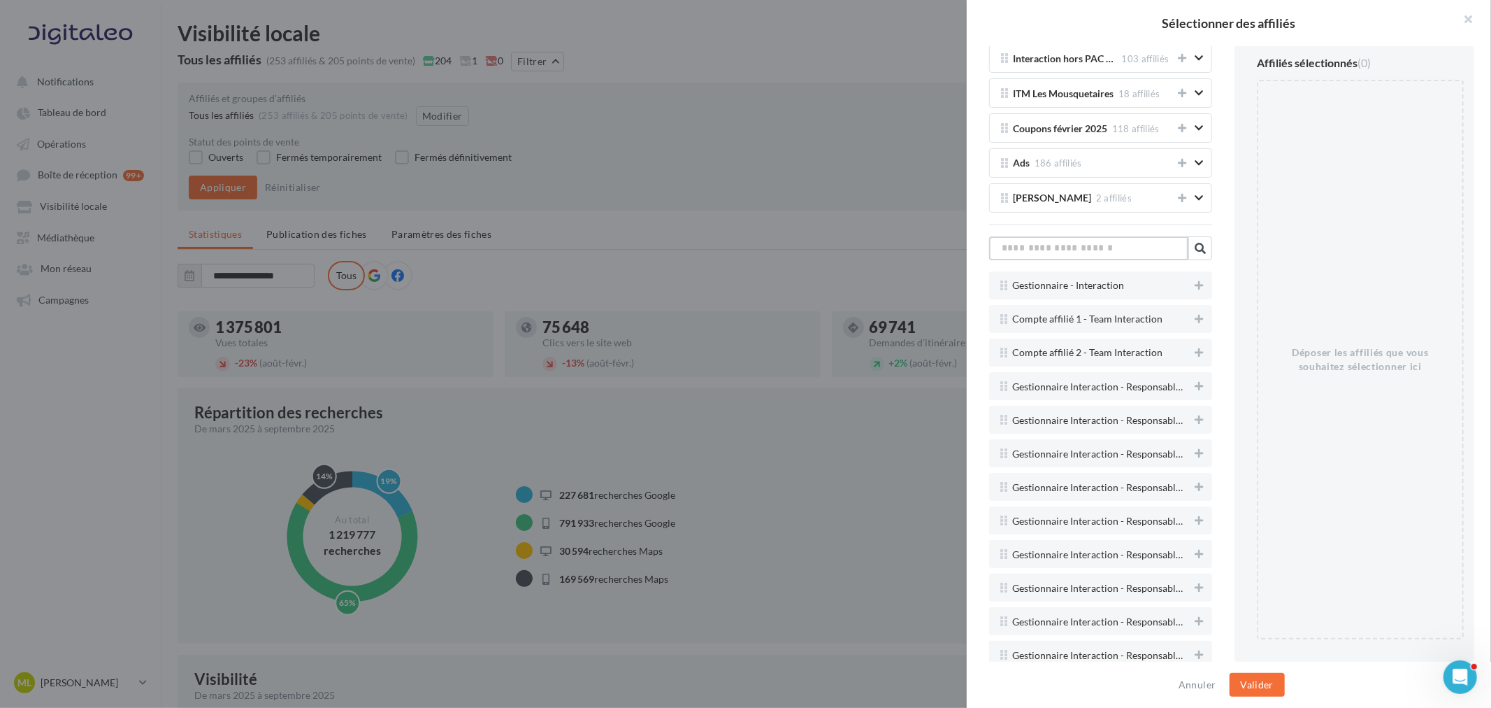
click at [1070, 250] on input "text" at bounding box center [1088, 248] width 199 height 24
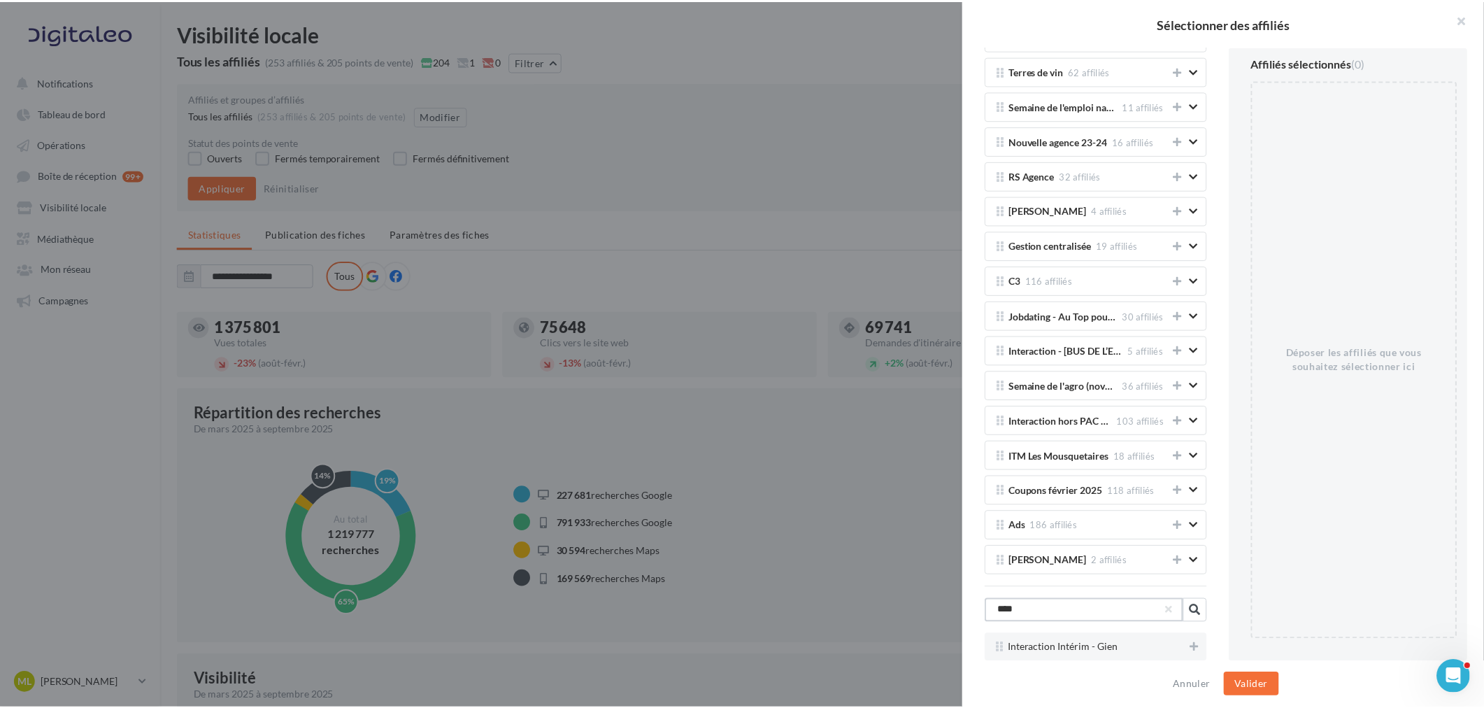
scroll to position [2678, 0]
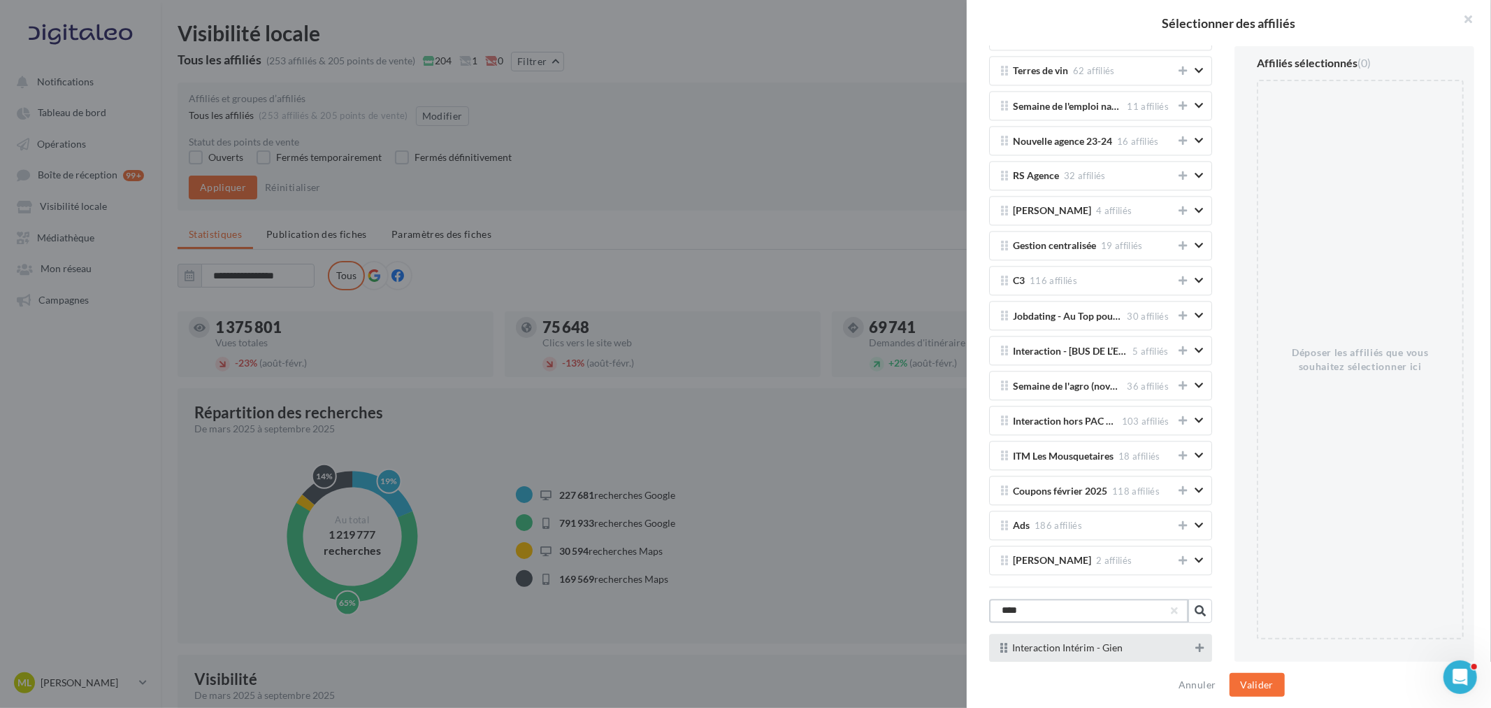
type input "****"
click at [1196, 643] on icon at bounding box center [1200, 648] width 8 height 10
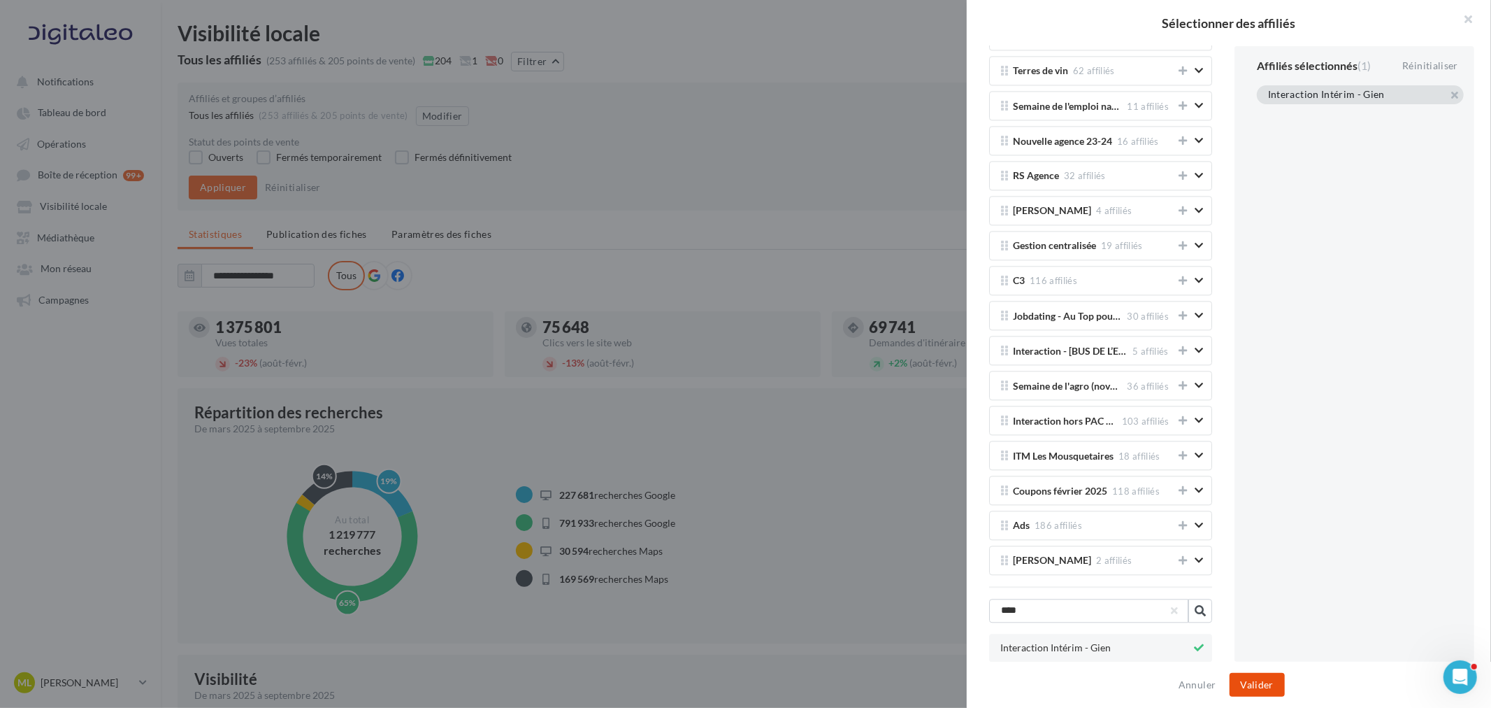
click at [1263, 684] on button "Valider" at bounding box center [1257, 685] width 55 height 24
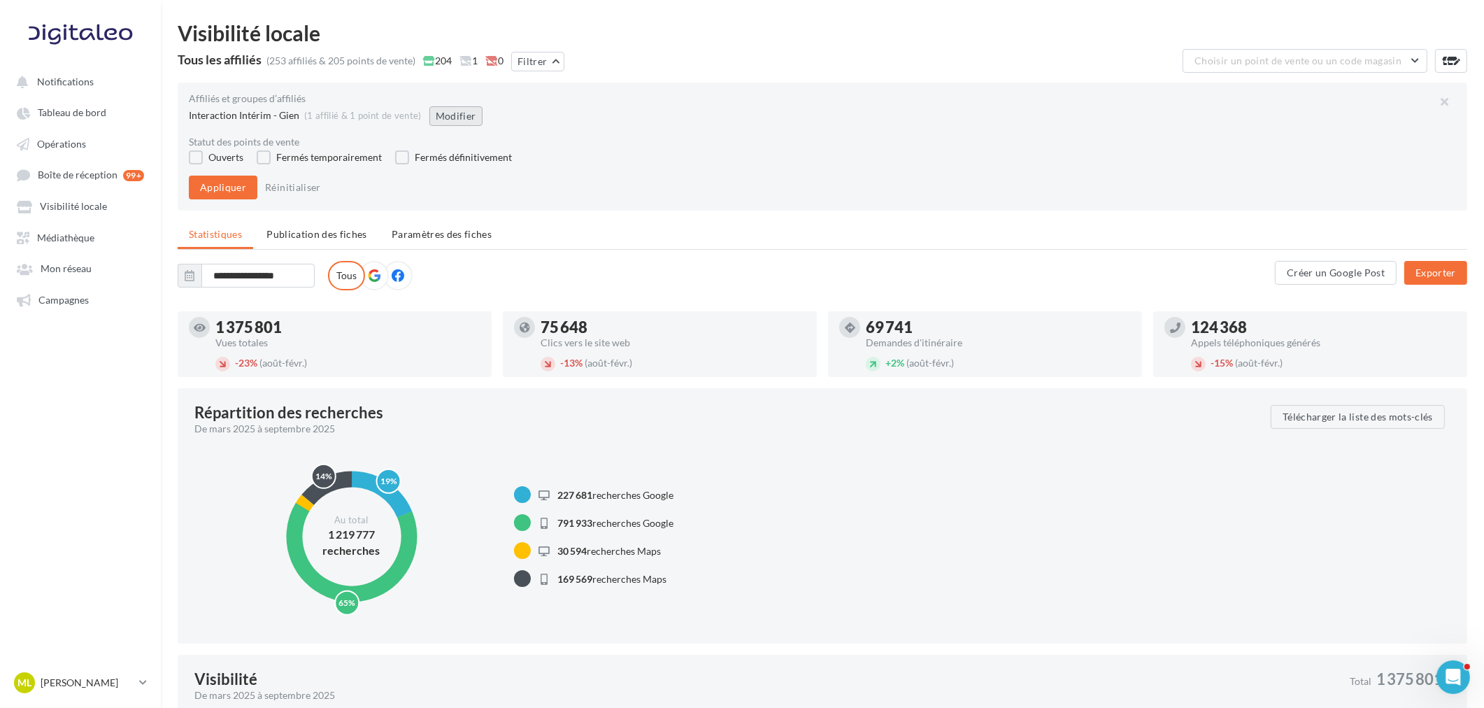
click at [452, 114] on button "Modifier" at bounding box center [455, 116] width 53 height 20
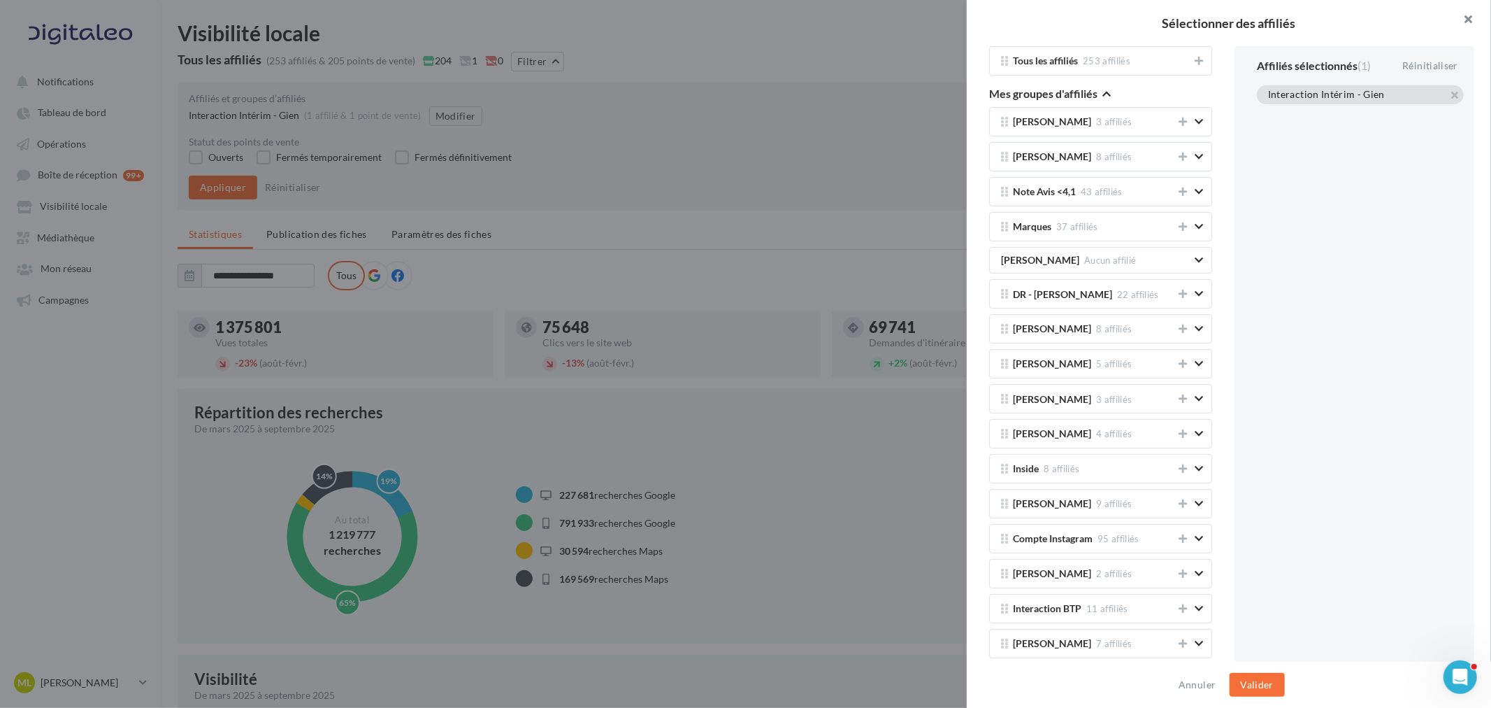
click at [1469, 22] on button "button" at bounding box center [1463, 21] width 56 height 42
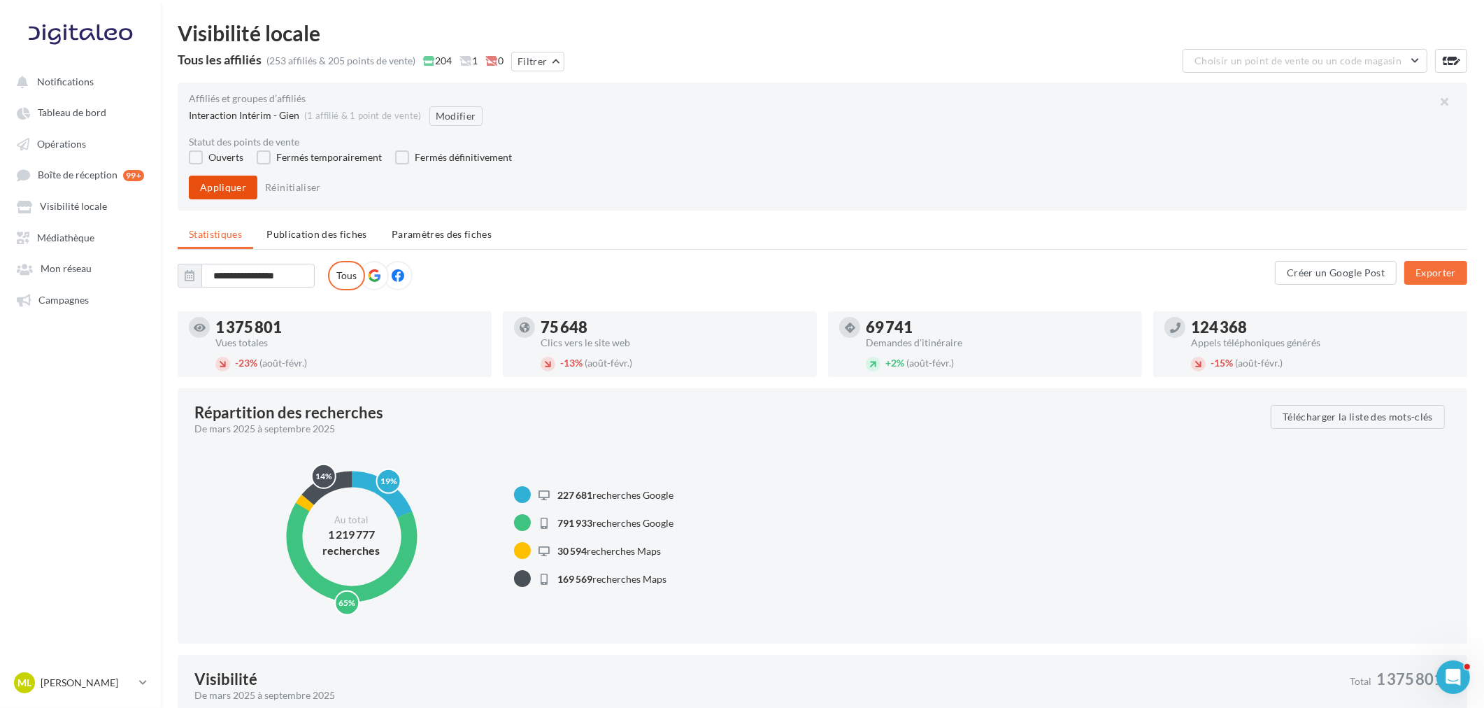
click at [207, 185] on button "Appliquer" at bounding box center [223, 187] width 69 height 24
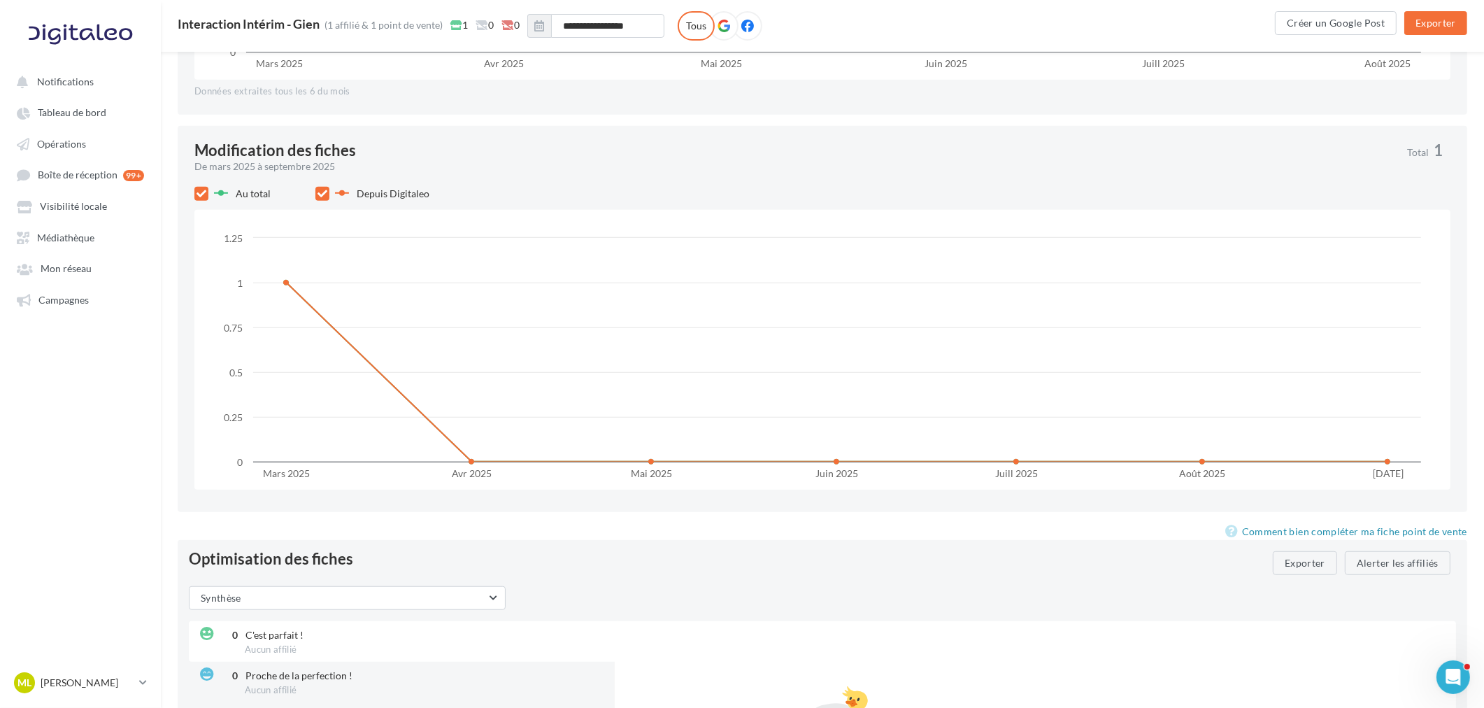
scroll to position [1482, 0]
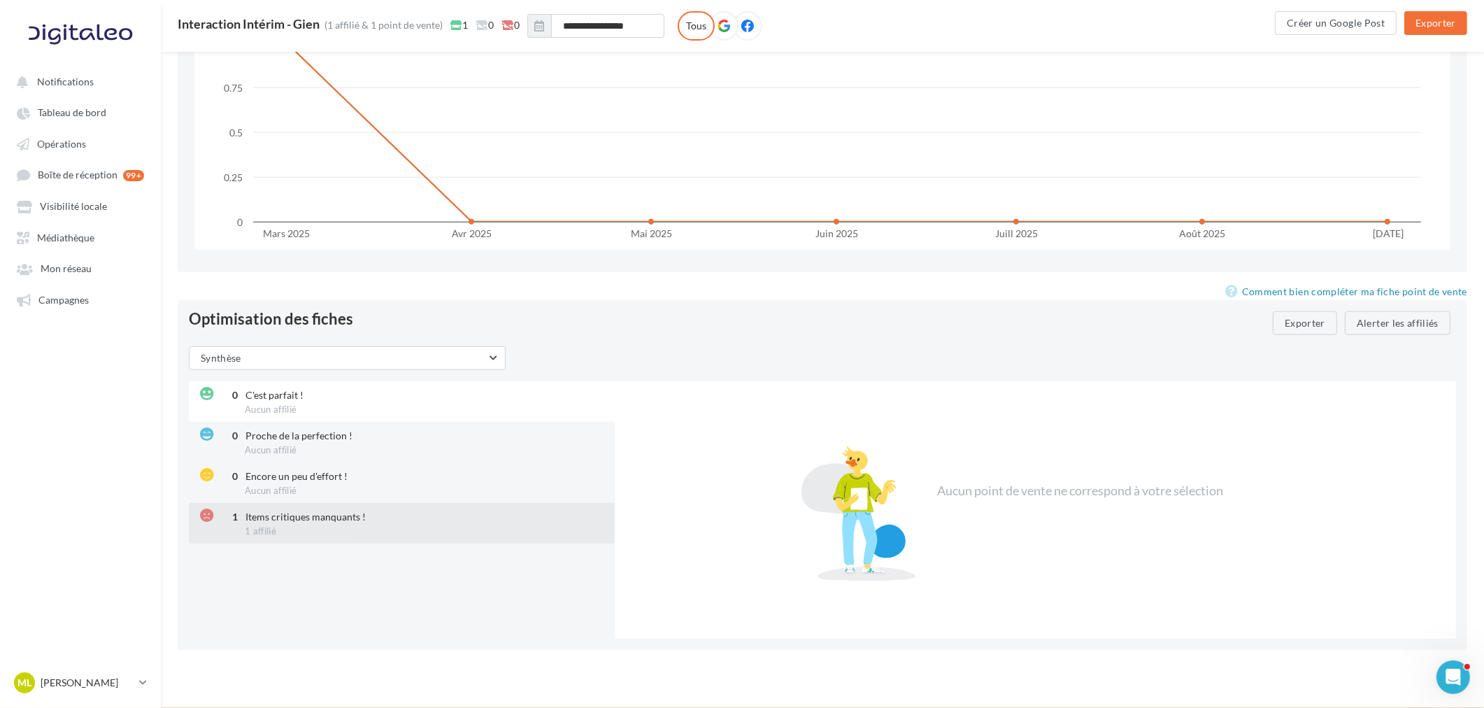
click at [344, 522] on span "Items critiques manquants !" at bounding box center [305, 516] width 120 height 12
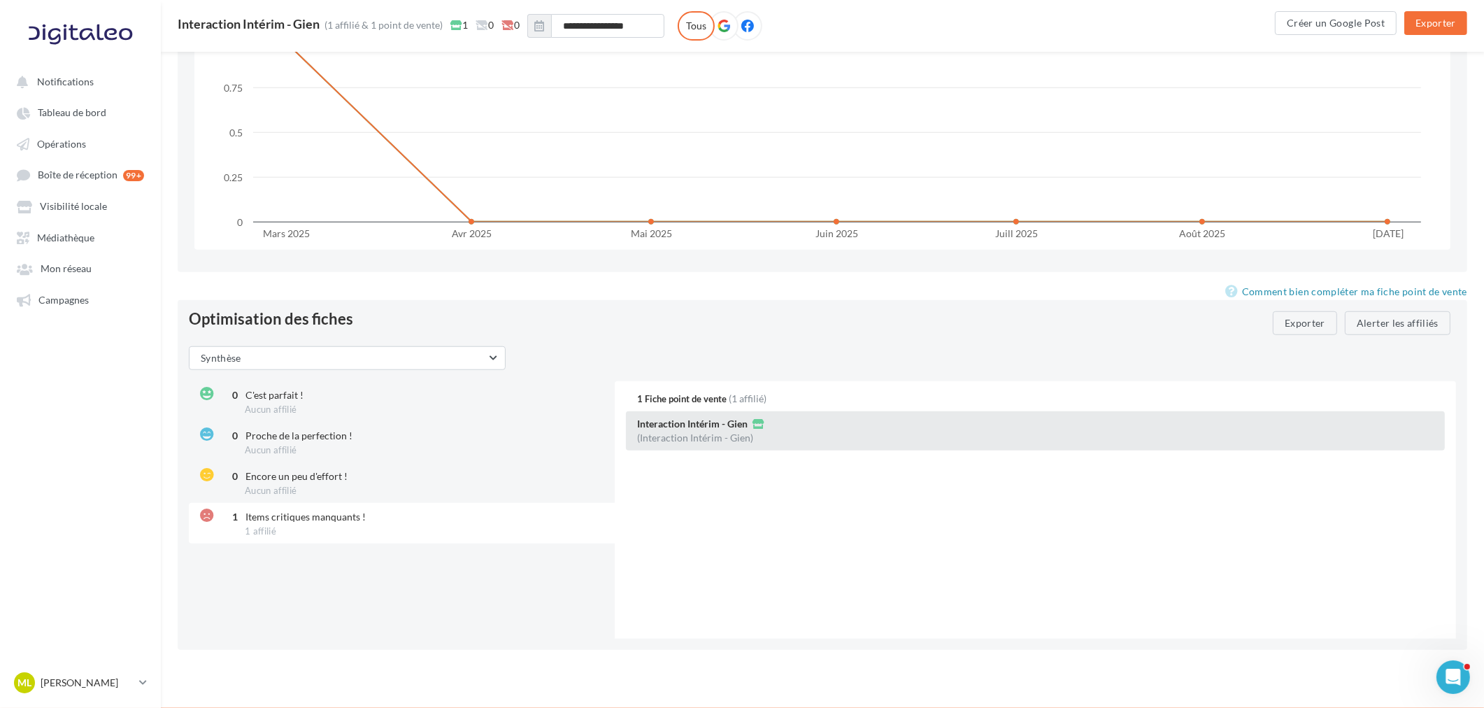
click at [868, 429] on div "Interaction Intérim - Gien (Interaction Intérim - Gien)" at bounding box center [1035, 430] width 819 height 39
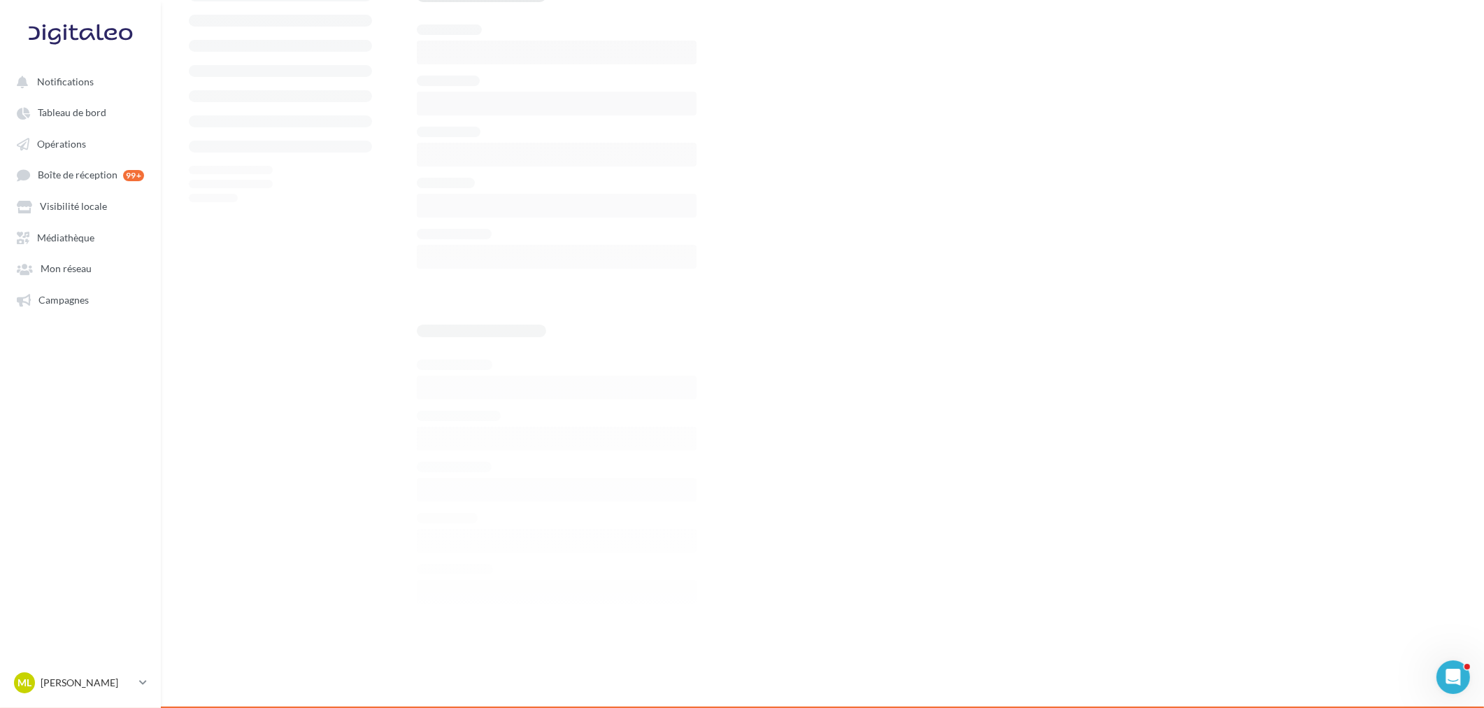
scroll to position [1482, 0]
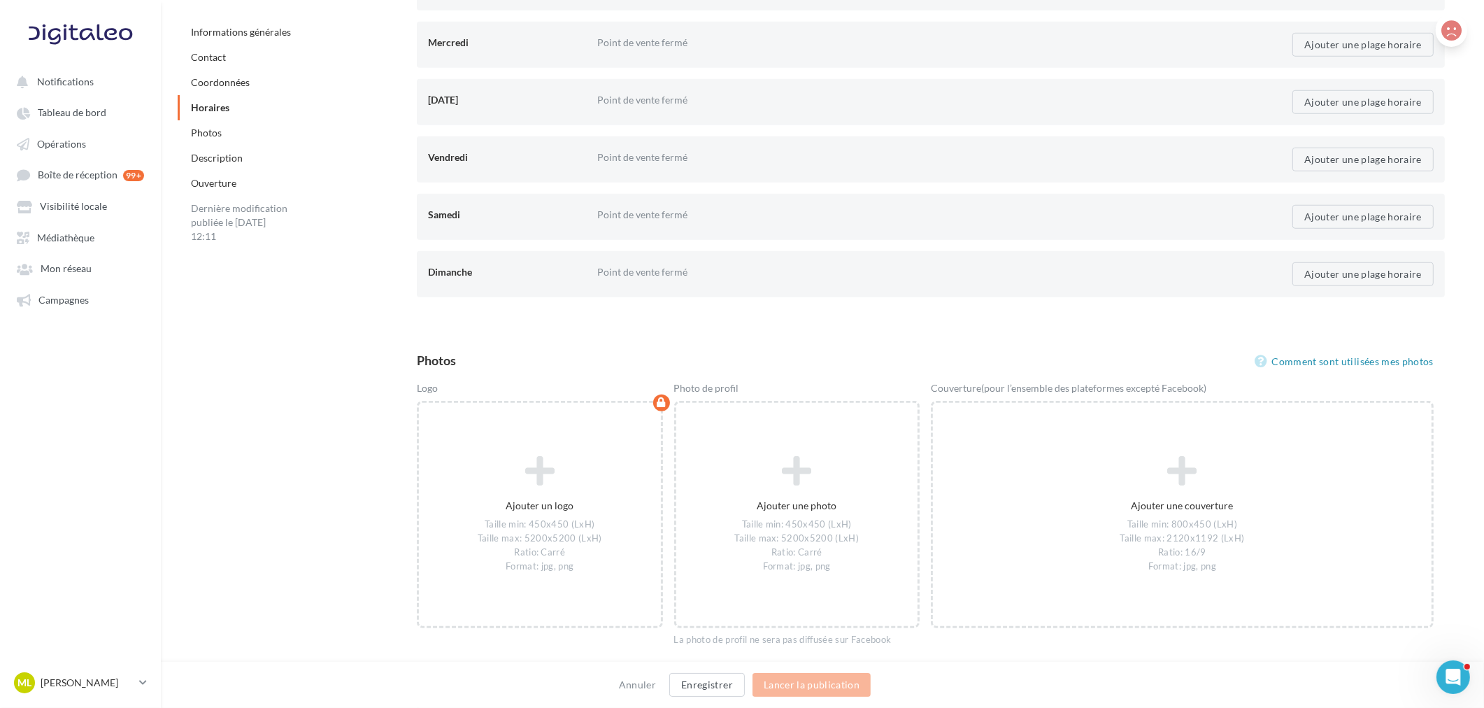
click at [1452, 30] on icon at bounding box center [1451, 30] width 20 height 21
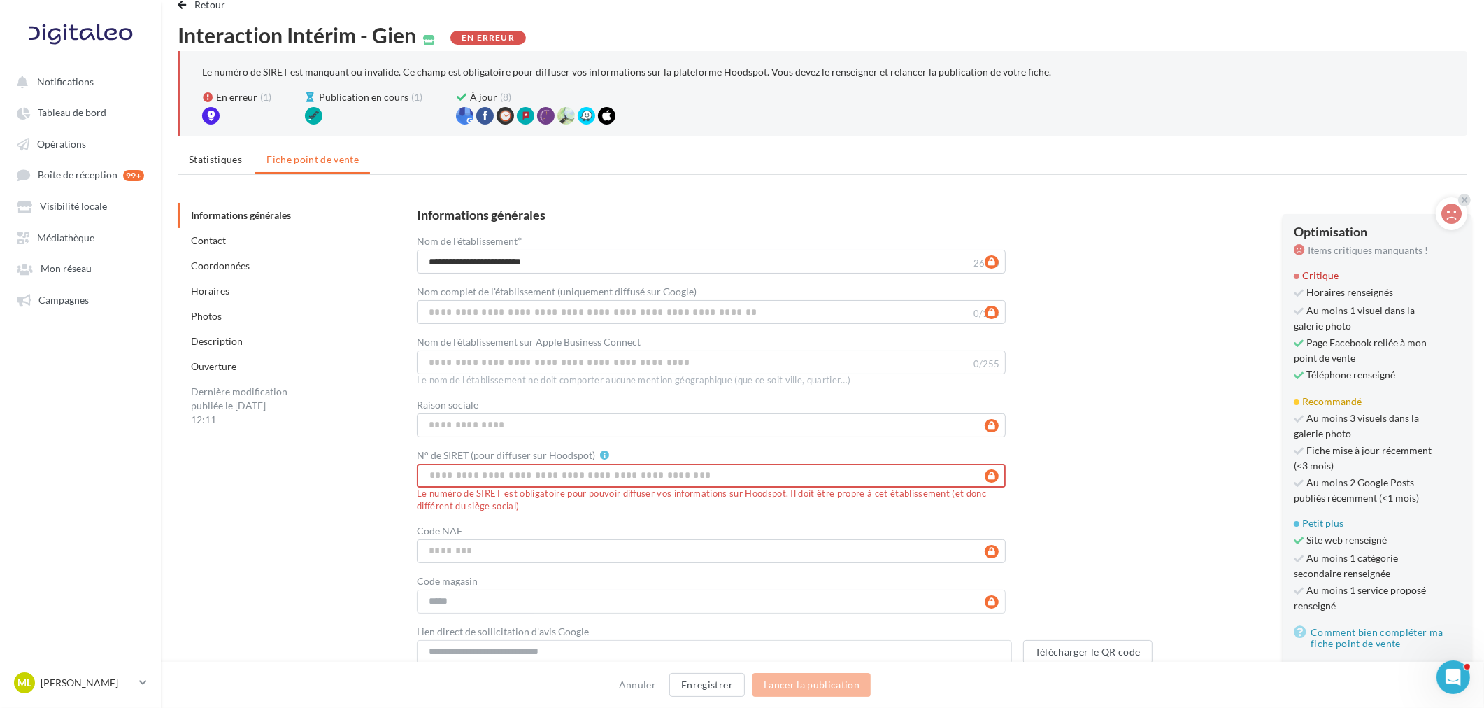
scroll to position [0, 0]
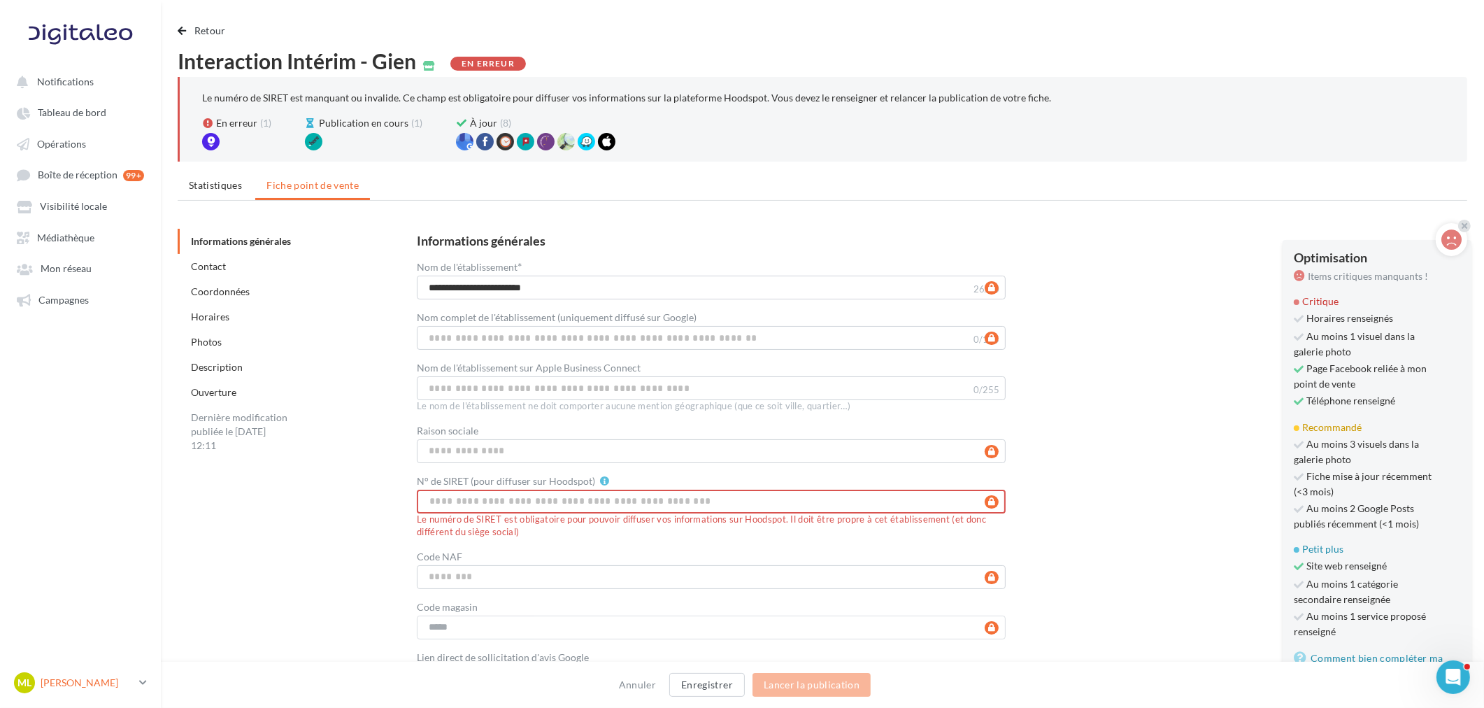
click at [77, 680] on p "[PERSON_NAME]" at bounding box center [87, 682] width 93 height 14
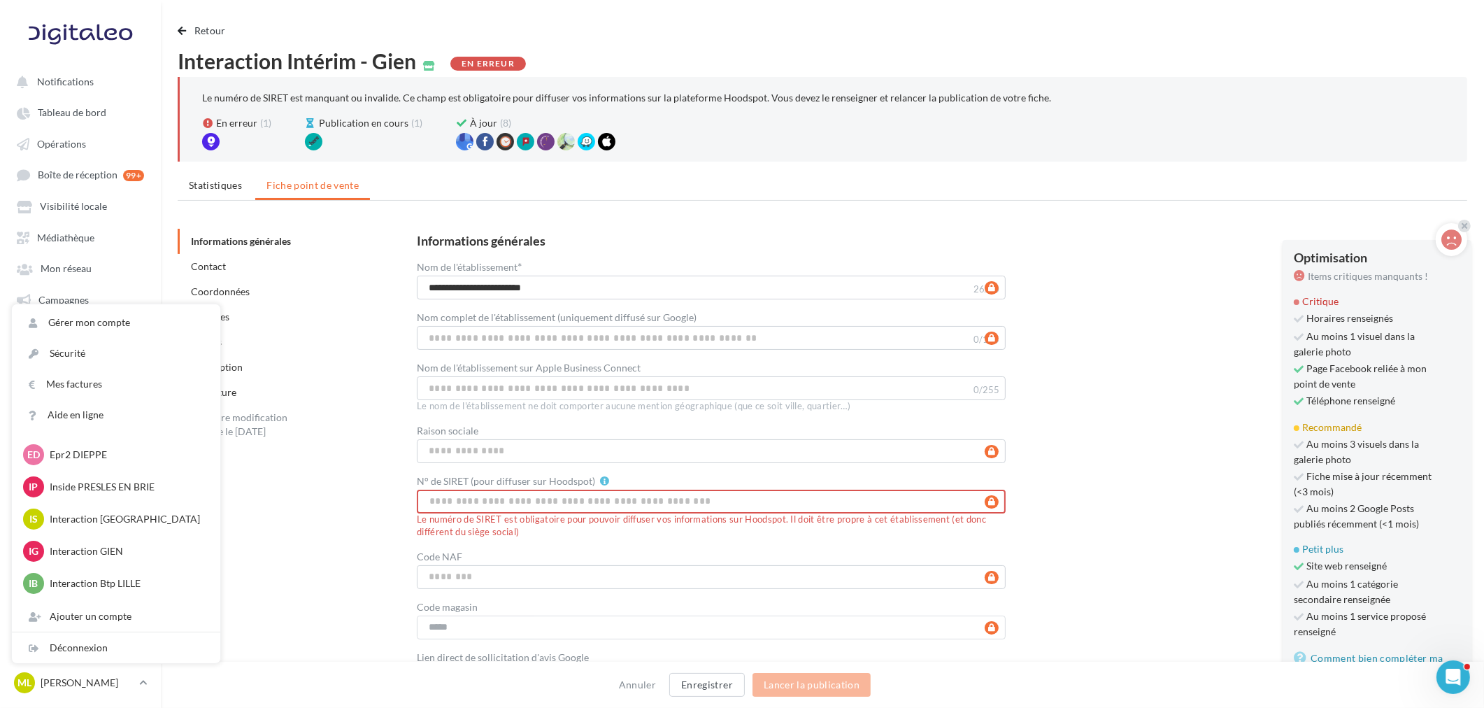
scroll to position [466, 0]
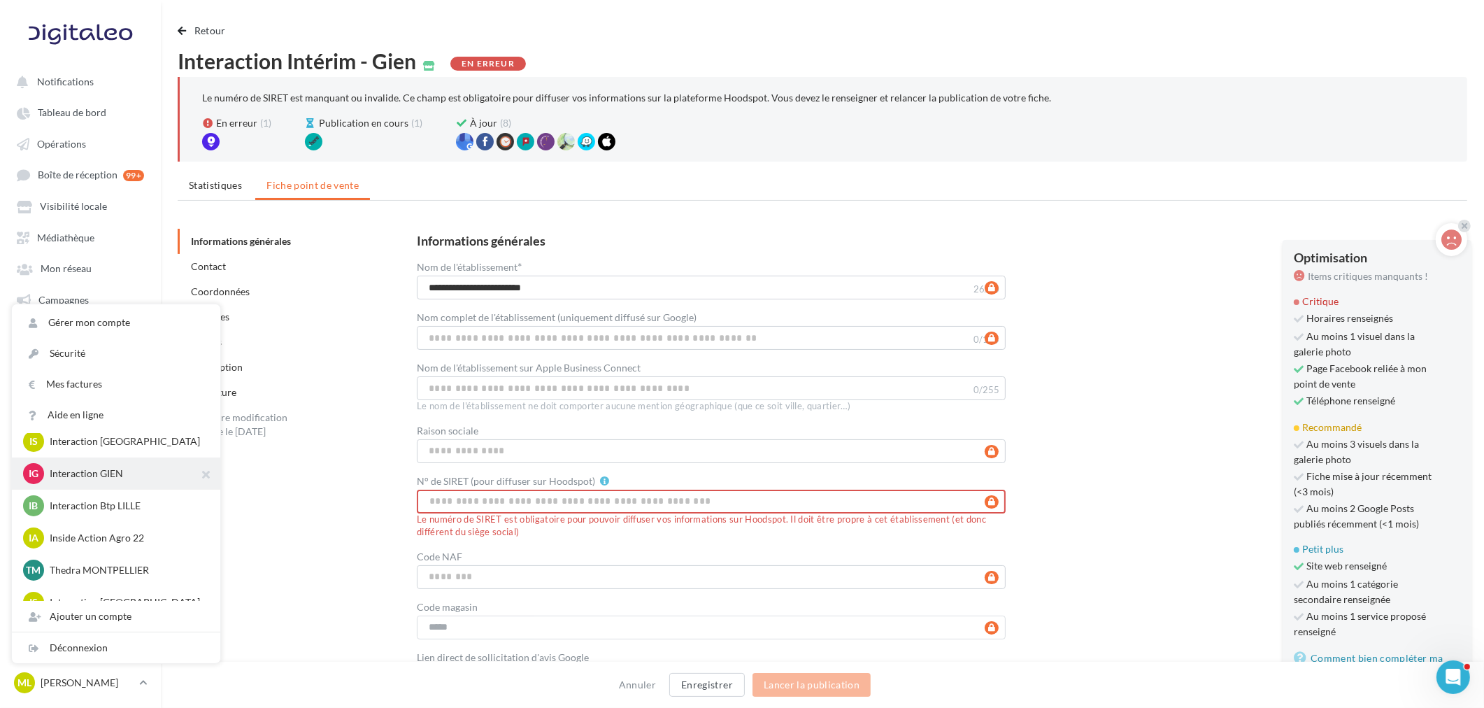
click at [95, 466] on p "Interaction GIEN" at bounding box center [127, 473] width 154 height 14
